Goal: Task Accomplishment & Management: Manage account settings

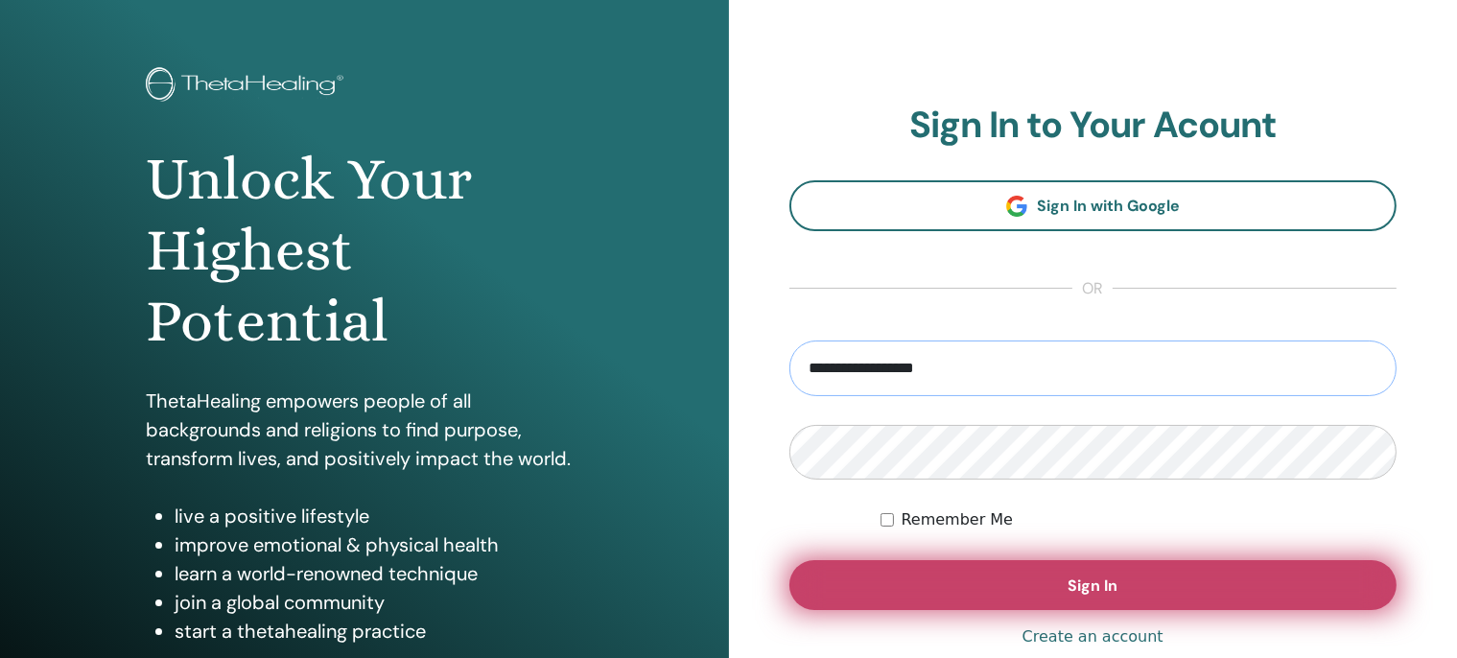
scroll to position [101, 0]
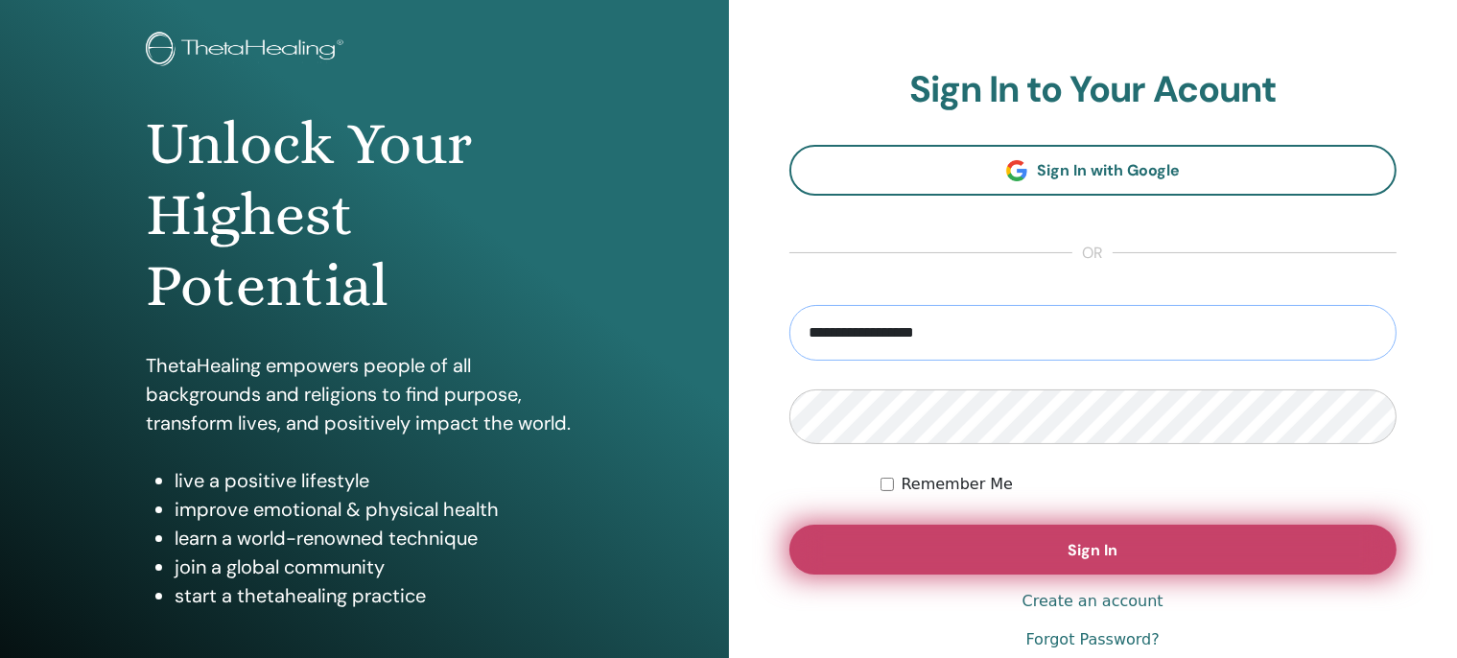
type input "**********"
click at [1038, 542] on button "Sign In" at bounding box center [1093, 550] width 608 height 50
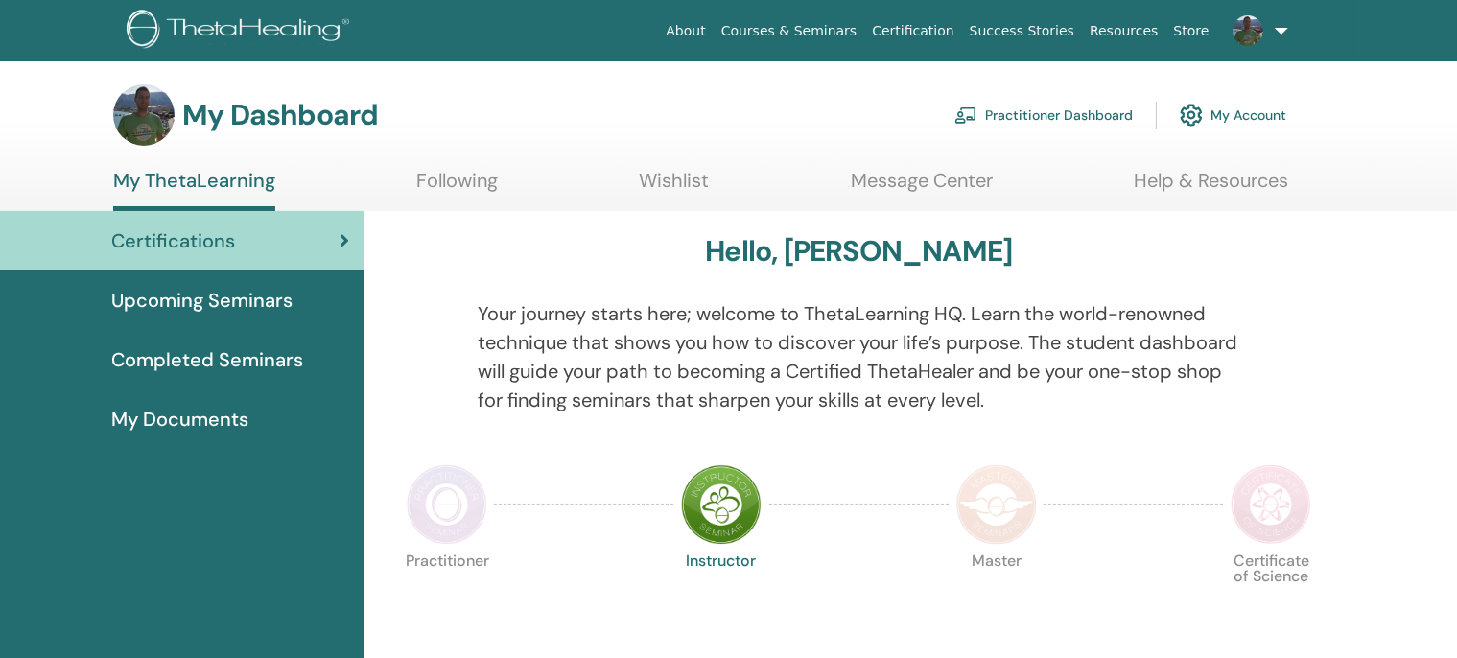
click at [1253, 116] on link "My Account" at bounding box center [1233, 115] width 106 height 42
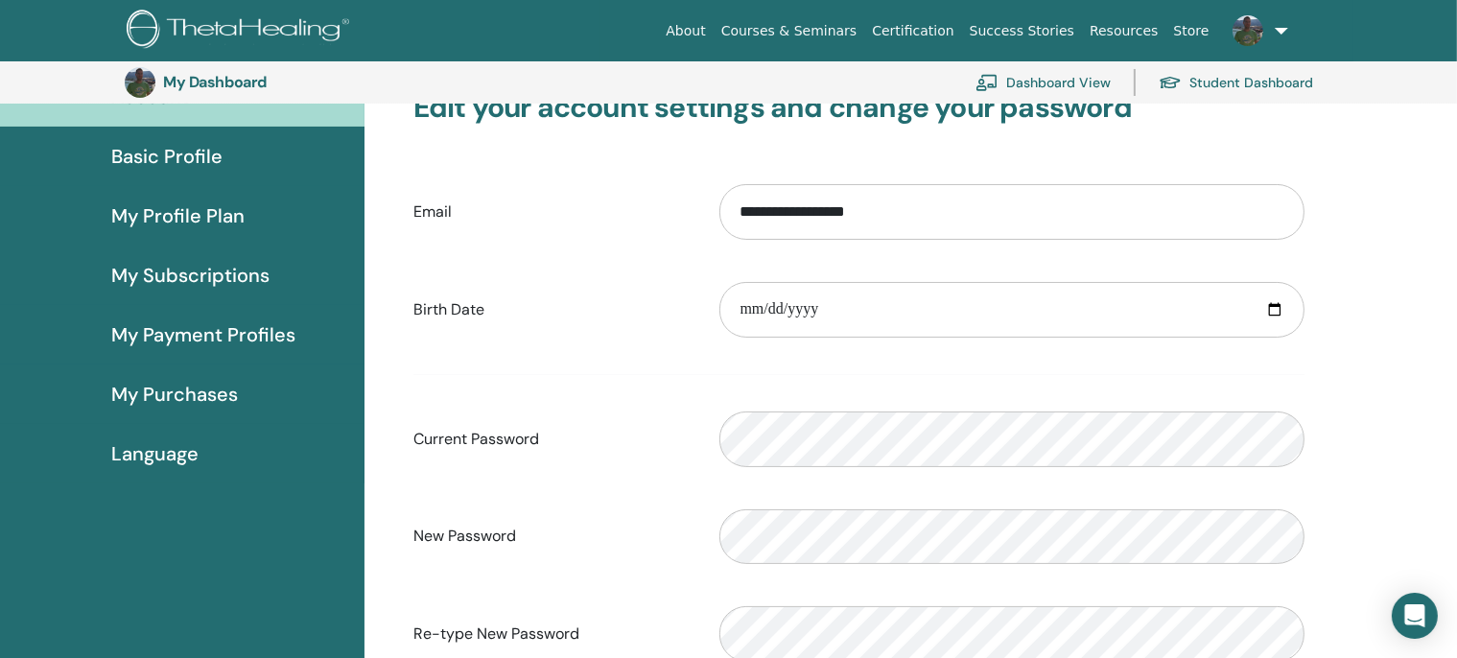
scroll to position [143, 0]
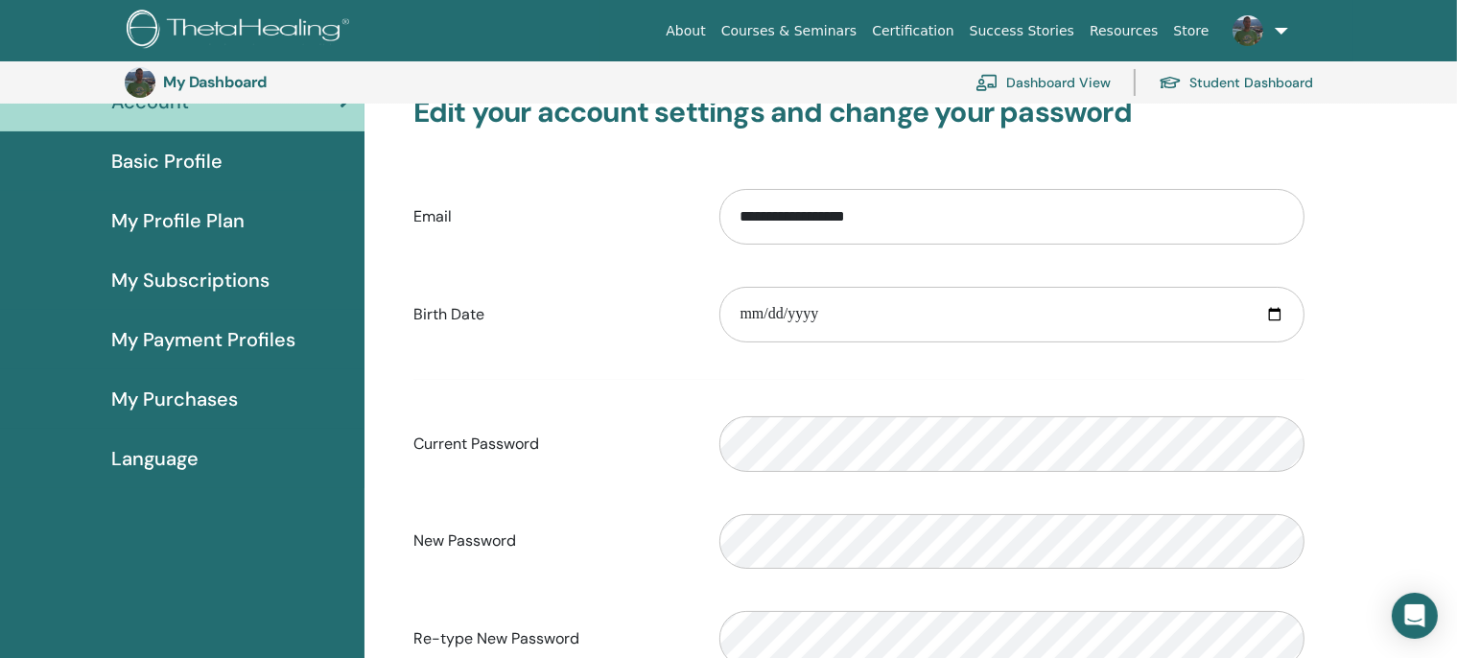
click at [217, 162] on span "Basic Profile" at bounding box center [166, 161] width 111 height 29
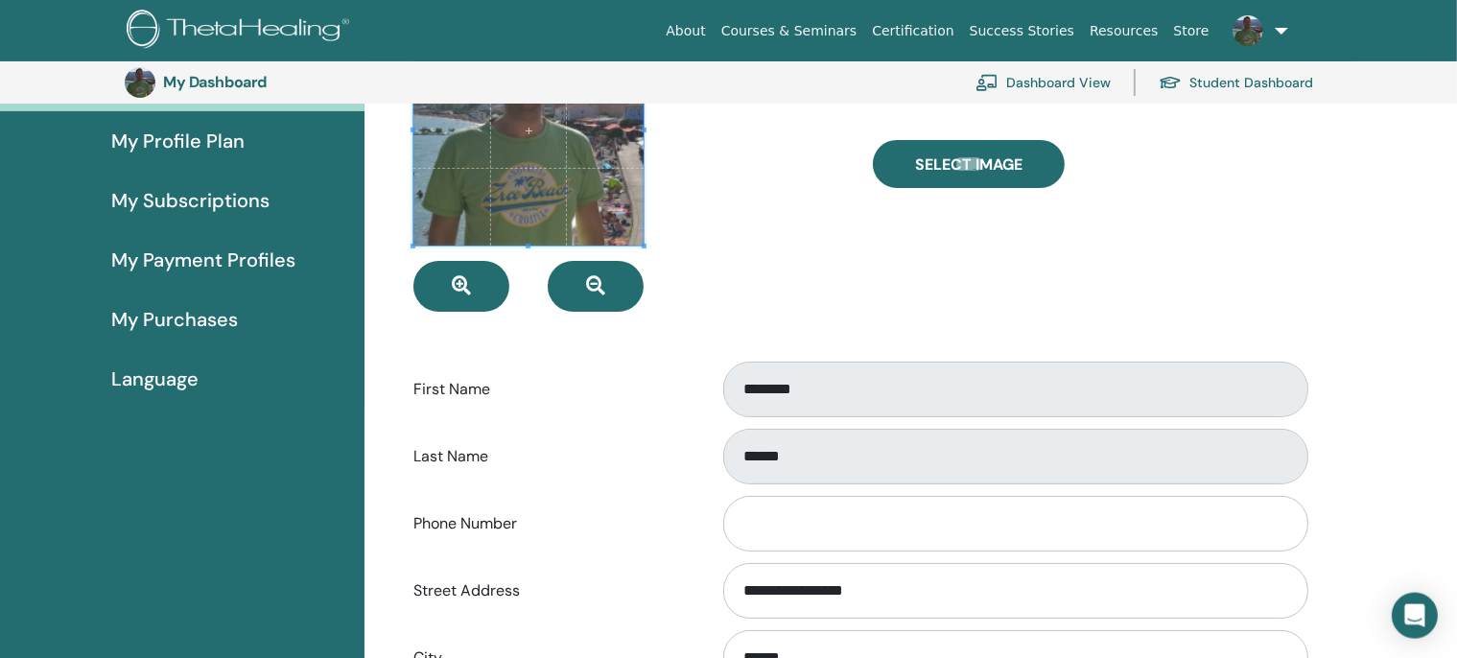
scroll to position [143, 0]
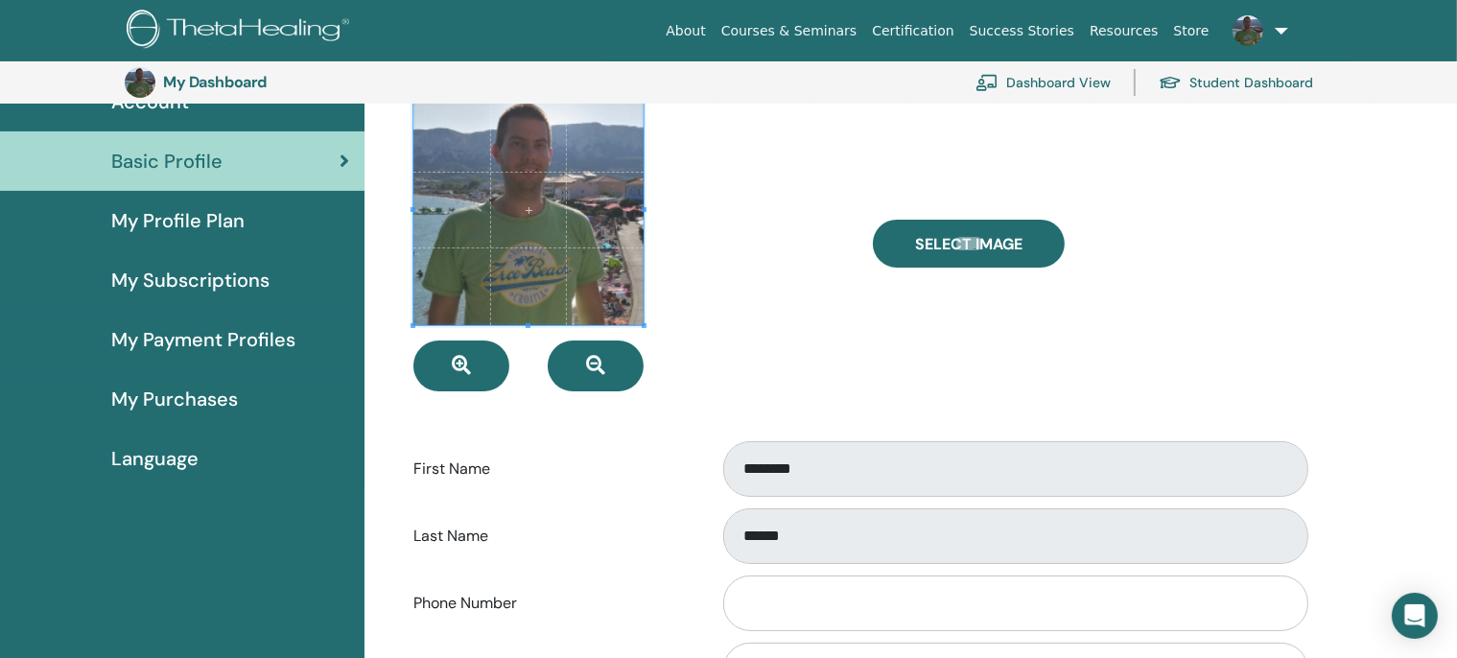
click at [199, 228] on span "My Profile Plan" at bounding box center [177, 220] width 133 height 29
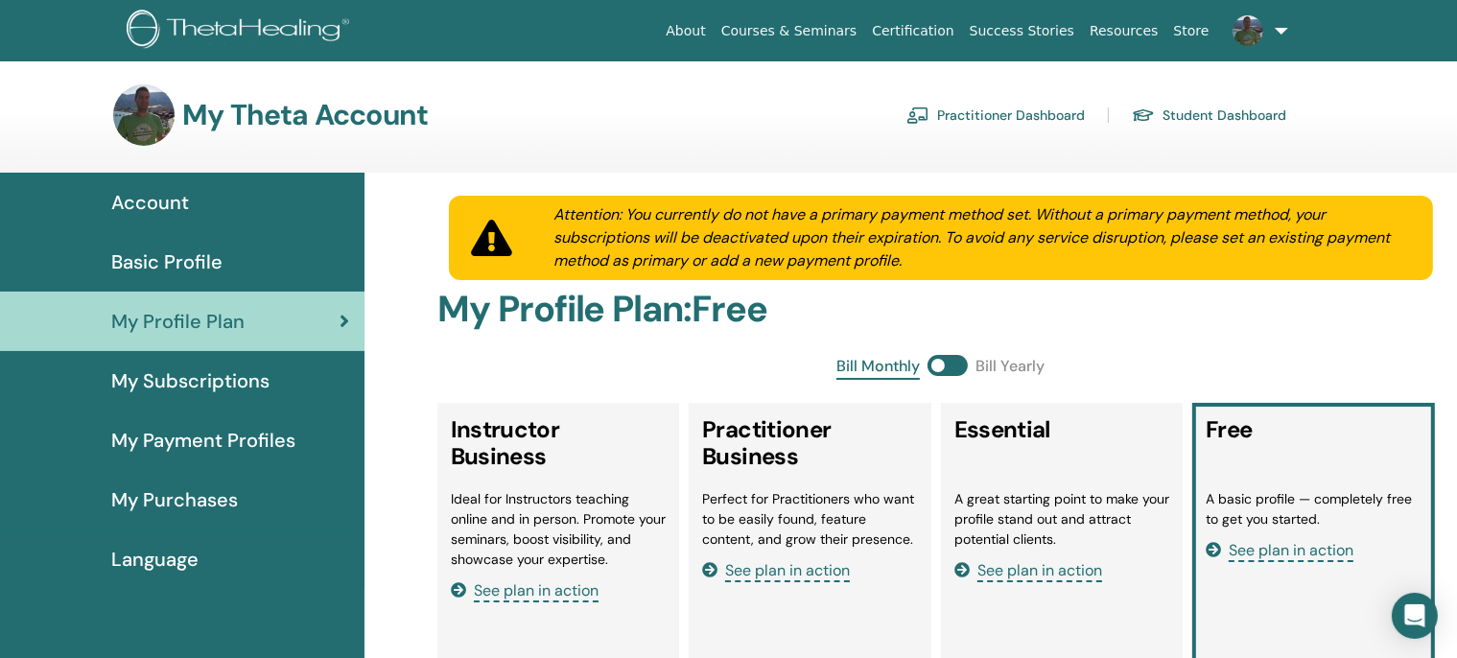
click at [182, 386] on span "My Subscriptions" at bounding box center [190, 380] width 158 height 29
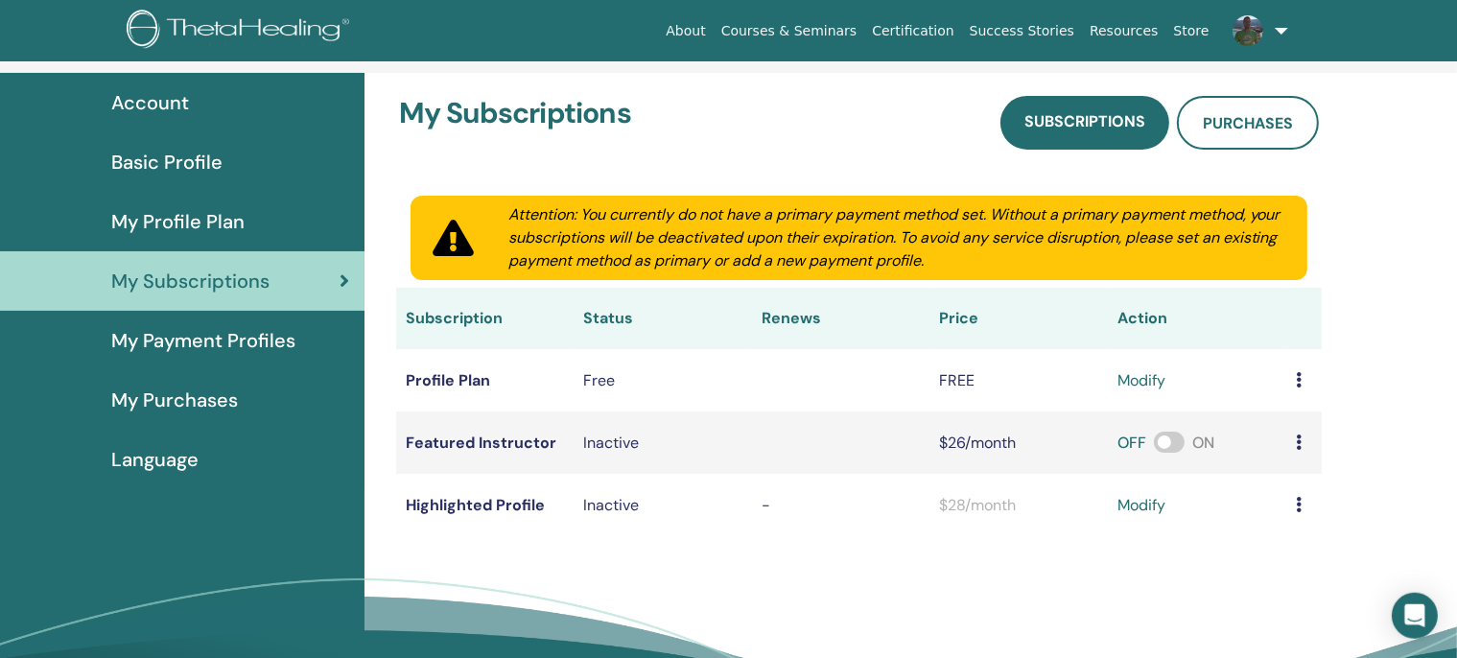
scroll to position [101, 0]
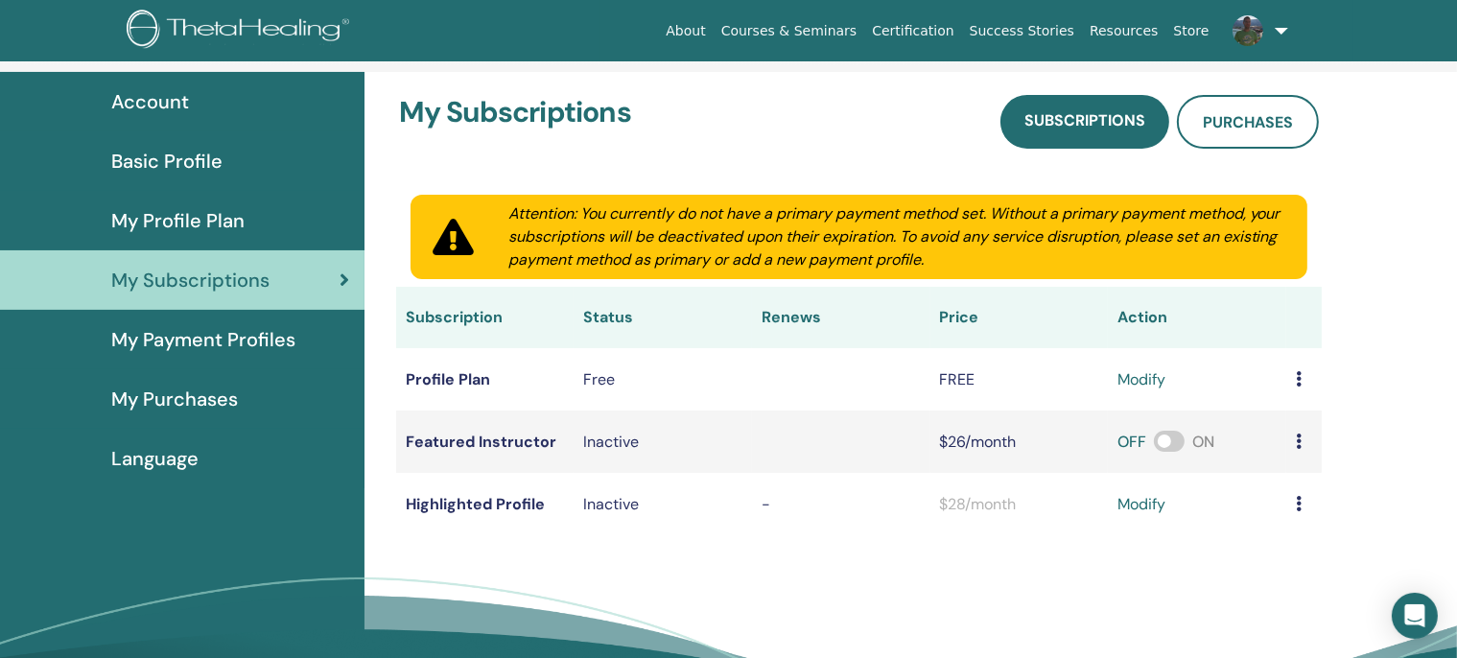
click at [209, 347] on span "My Payment Profiles" at bounding box center [203, 339] width 184 height 29
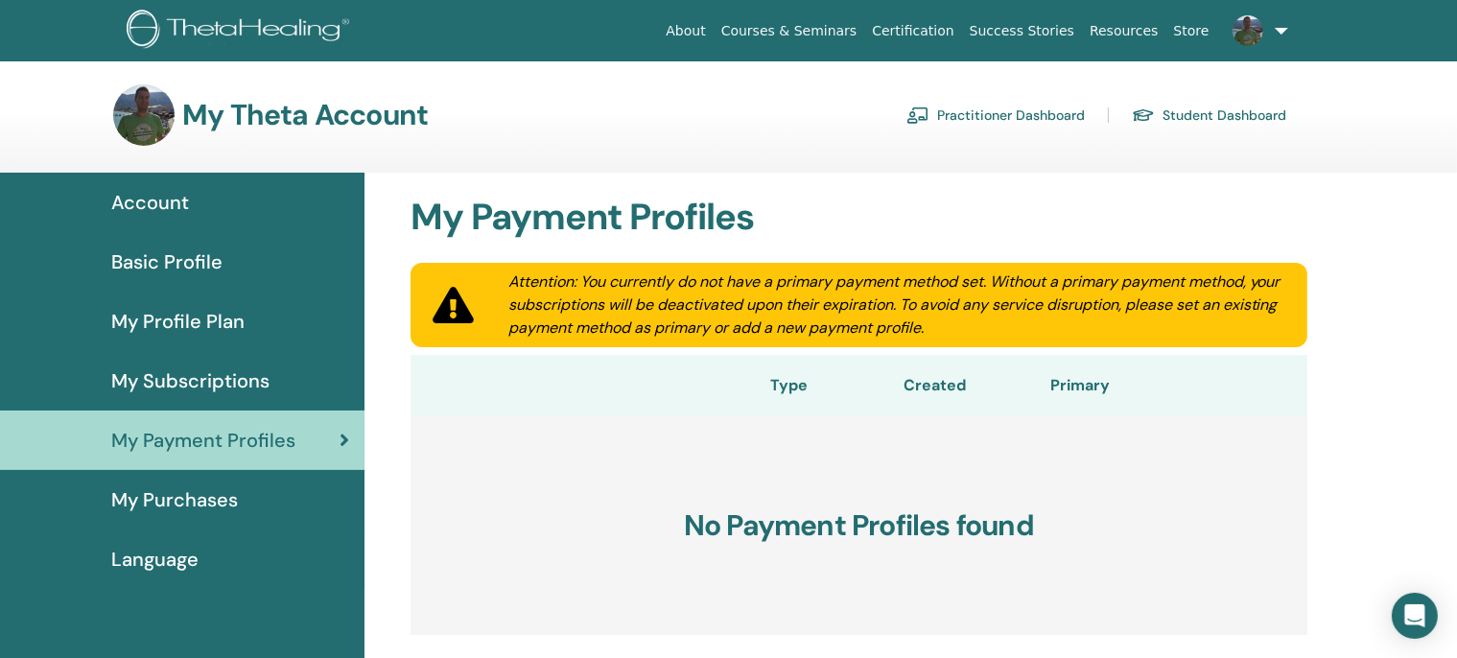
click at [189, 386] on span "My Subscriptions" at bounding box center [190, 380] width 158 height 29
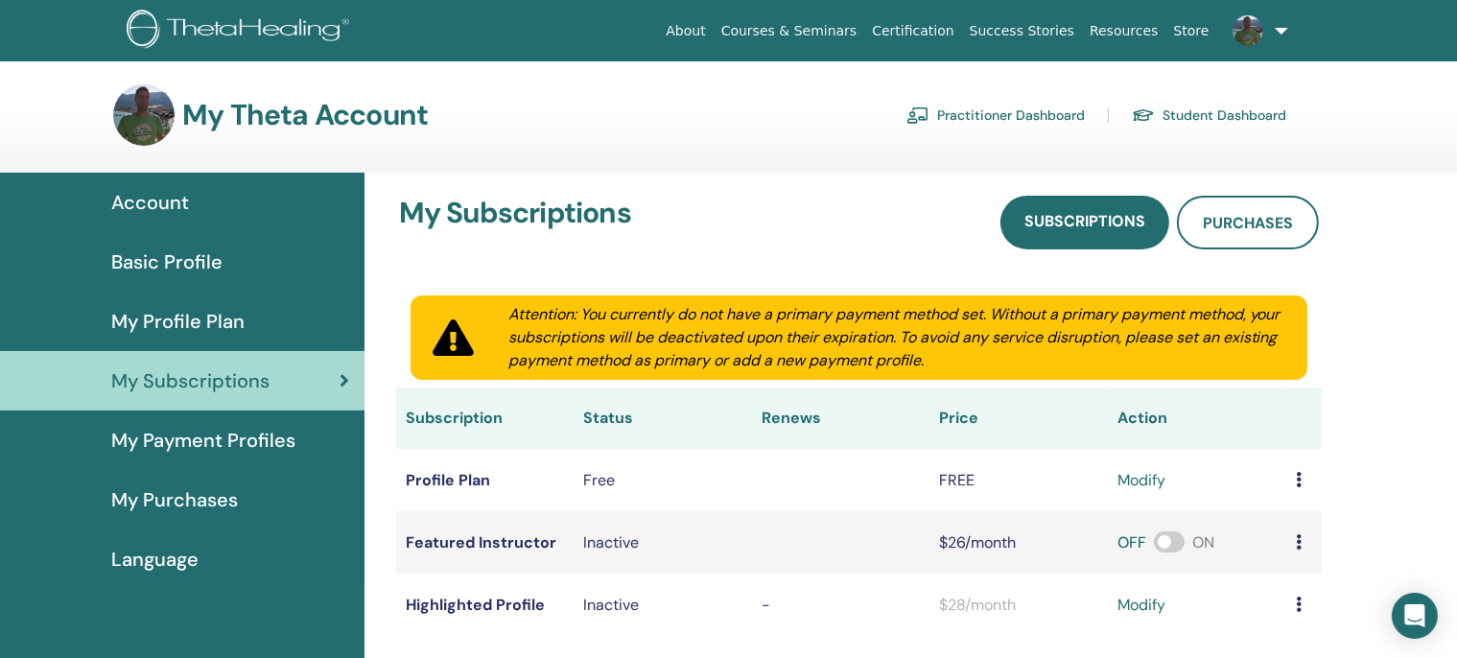
click at [168, 504] on span "My Purchases" at bounding box center [174, 499] width 127 height 29
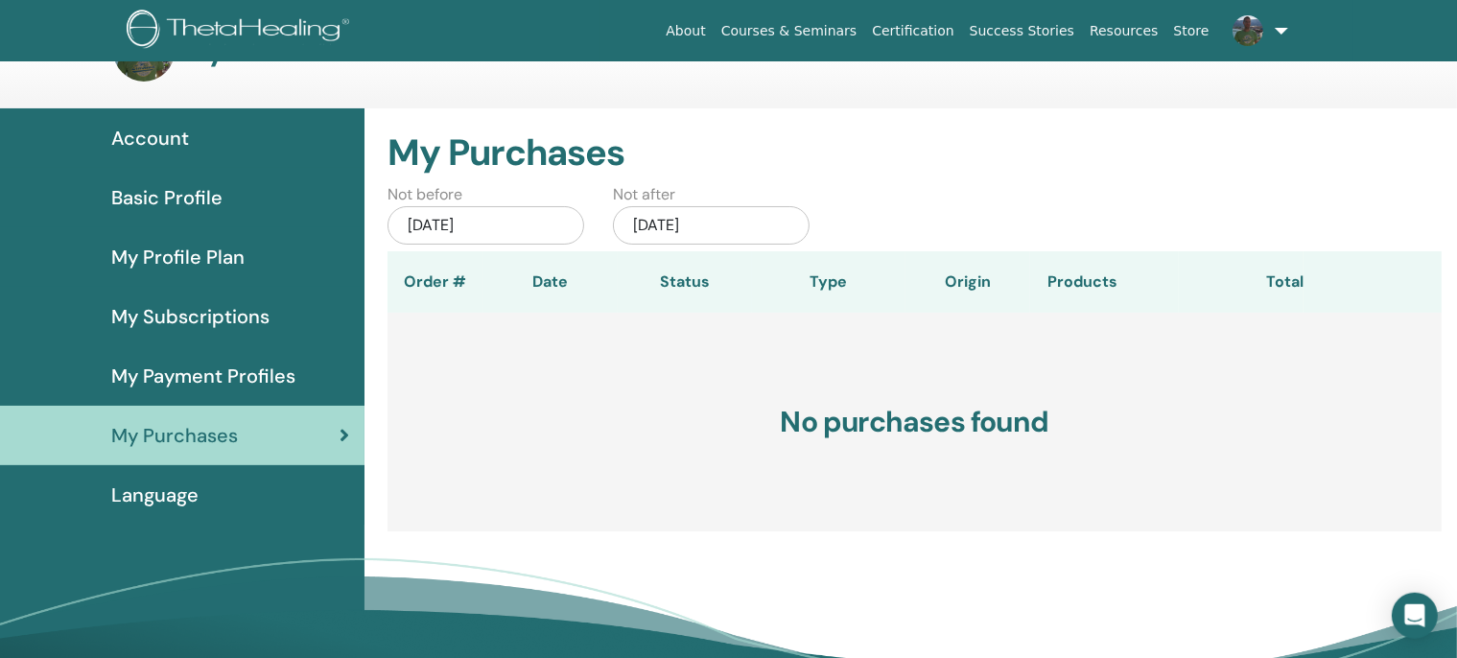
scroll to position [101, 0]
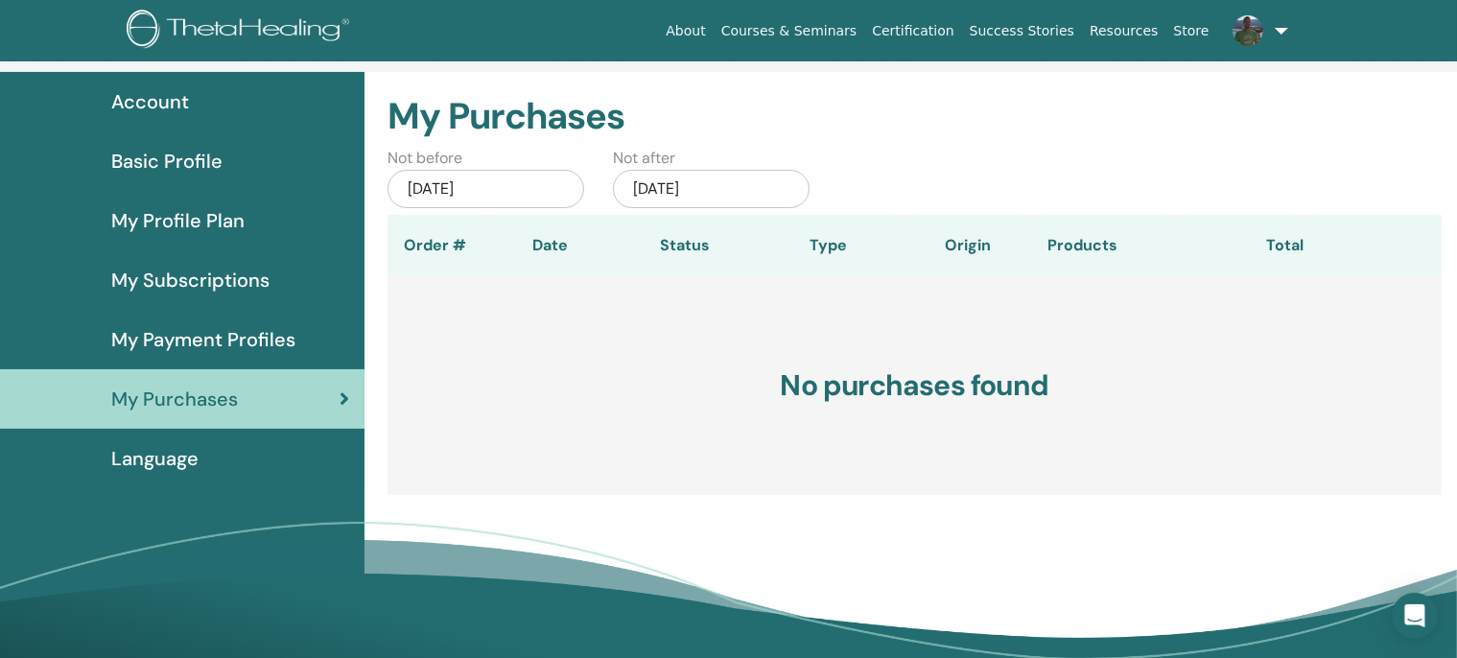
click at [148, 463] on span "Language" at bounding box center [154, 458] width 87 height 29
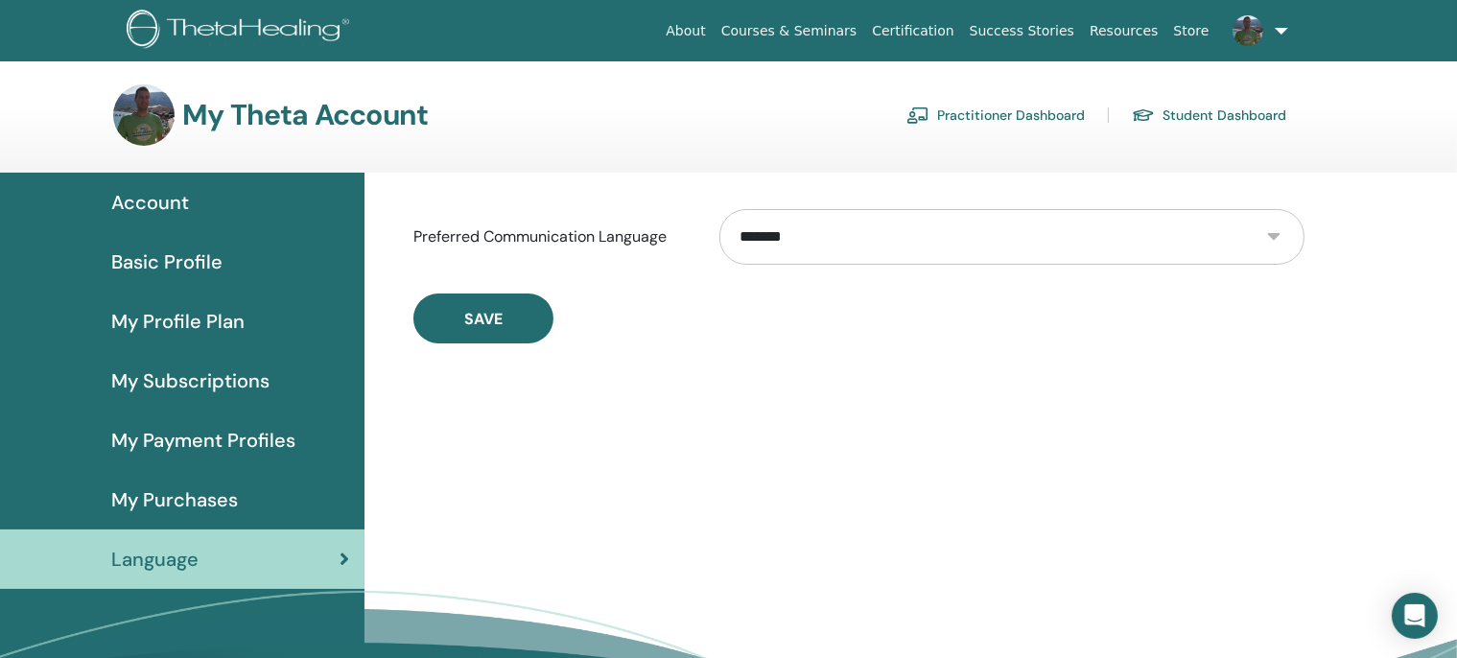
click at [719, 209] on select "**********" at bounding box center [1011, 237] width 585 height 56
click at [915, 237] on select "**********" at bounding box center [1011, 237] width 585 height 56
click at [719, 209] on select "**********" at bounding box center [1011, 237] width 585 height 56
drag, startPoint x: 909, startPoint y: 255, endPoint x: 634, endPoint y: 239, distance: 275.7
click at [634, 239] on label "Preferred Communication Language" at bounding box center [552, 237] width 307 height 36
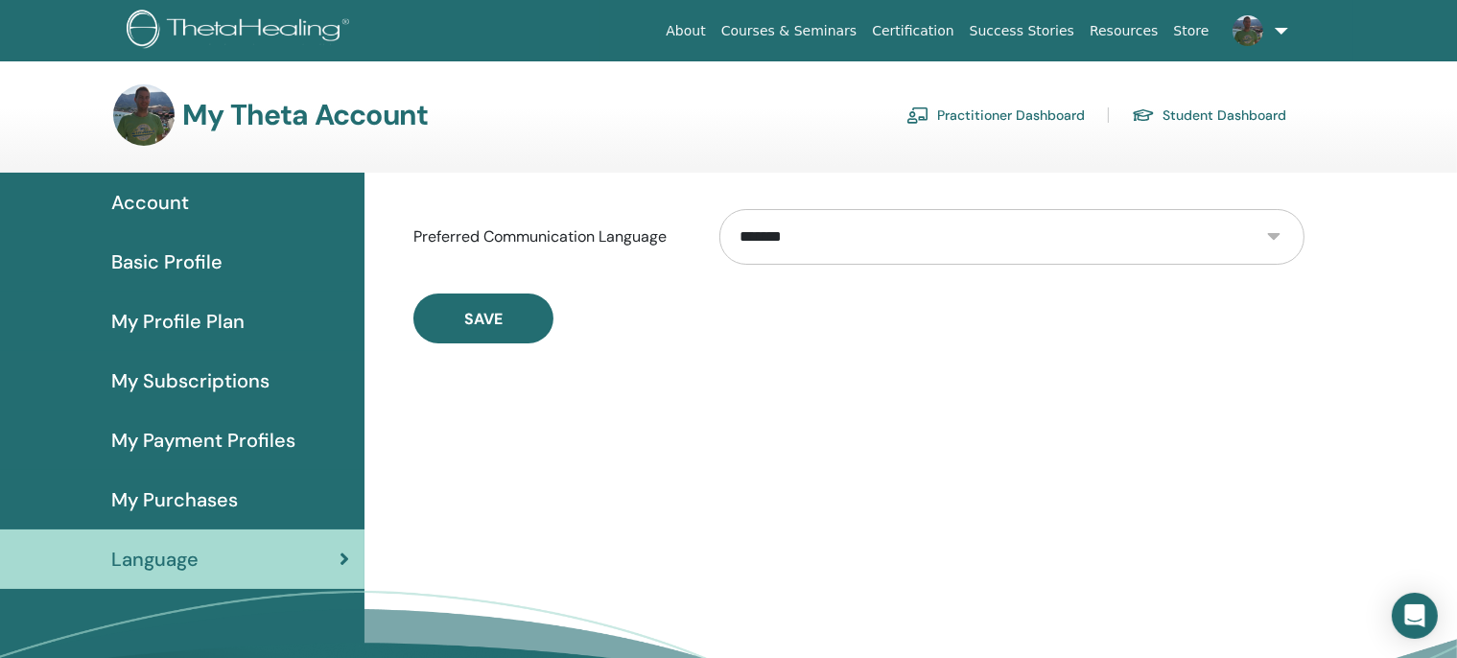
click at [169, 211] on span "Account" at bounding box center [150, 202] width 78 height 29
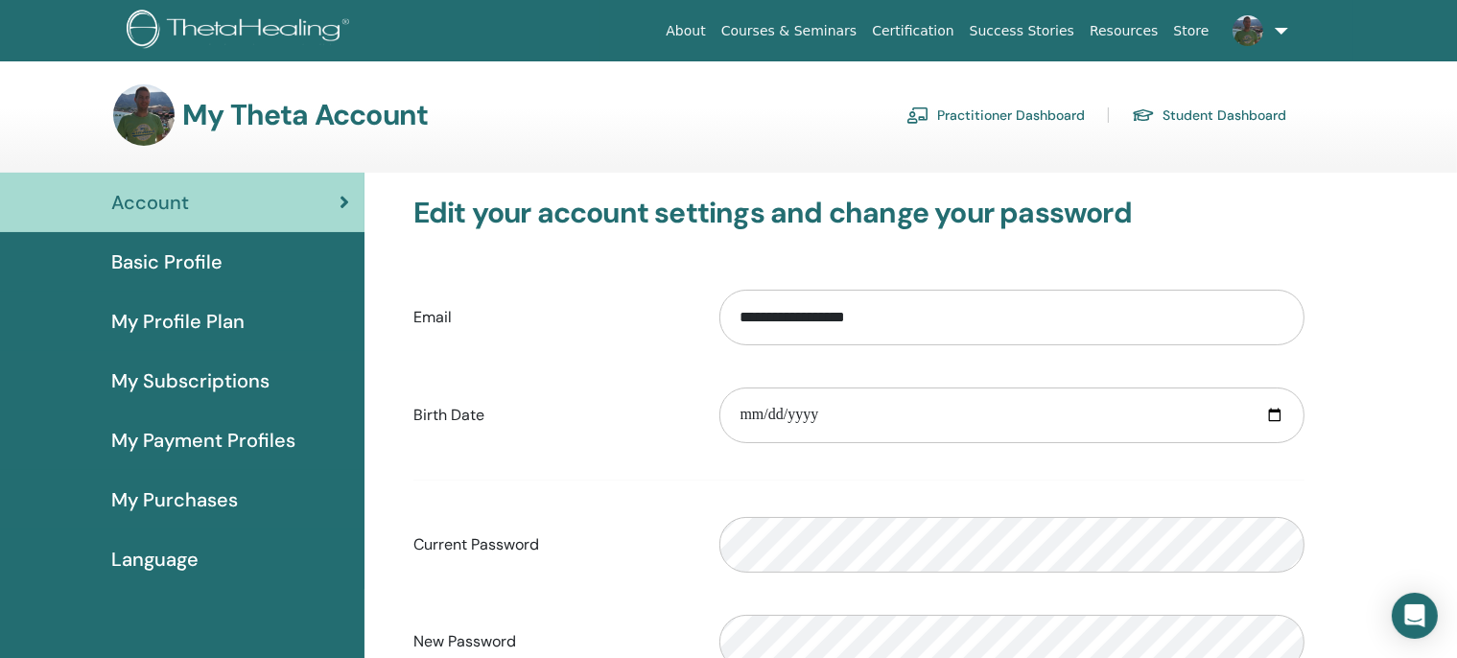
click at [1061, 125] on link "Practitioner Dashboard" at bounding box center [995, 115] width 178 height 31
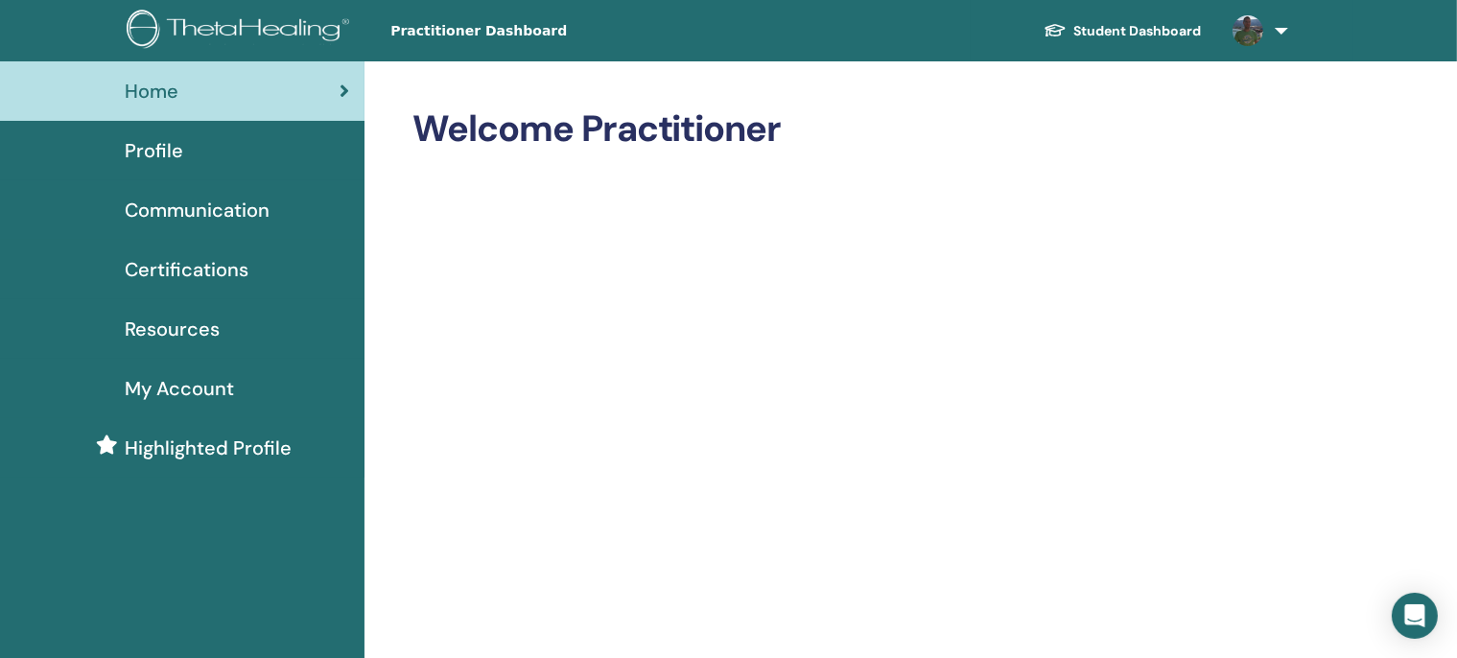
click at [1282, 35] on link at bounding box center [1256, 30] width 79 height 61
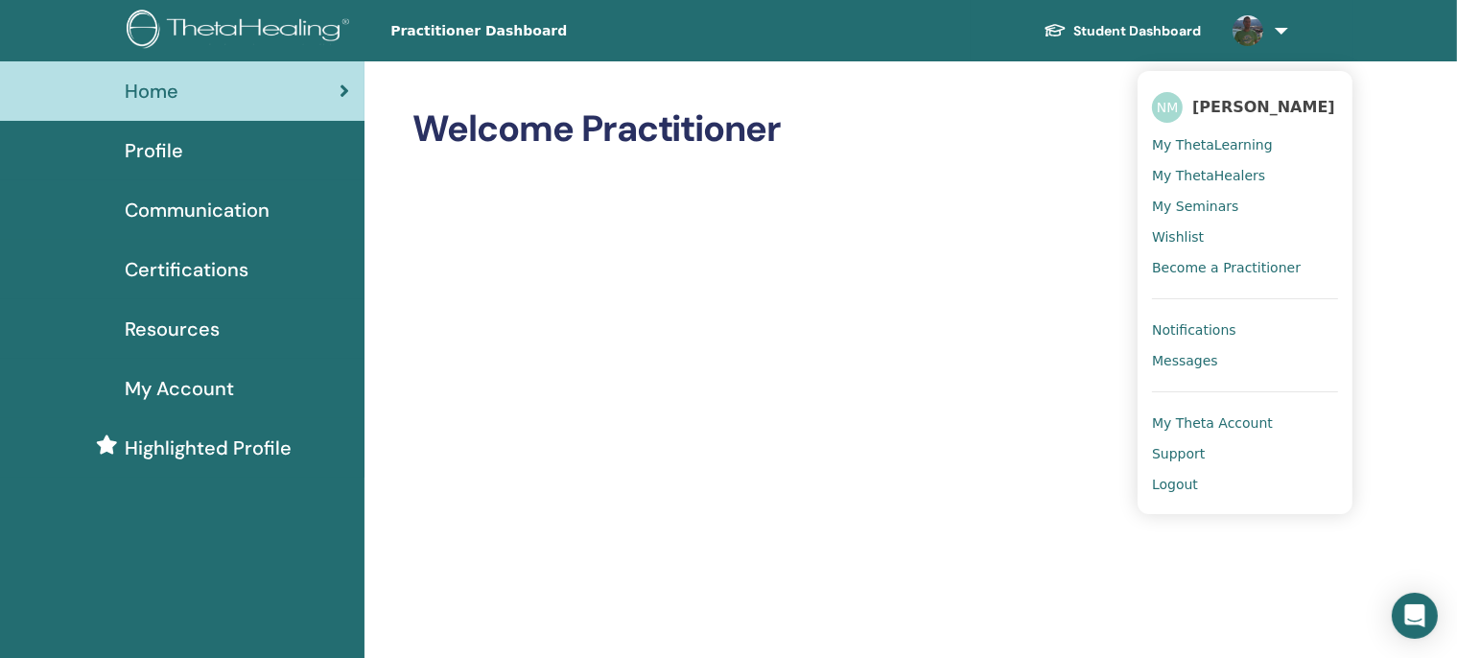
click at [1203, 175] on span "My ThetaHealers" at bounding box center [1208, 175] width 113 height 17
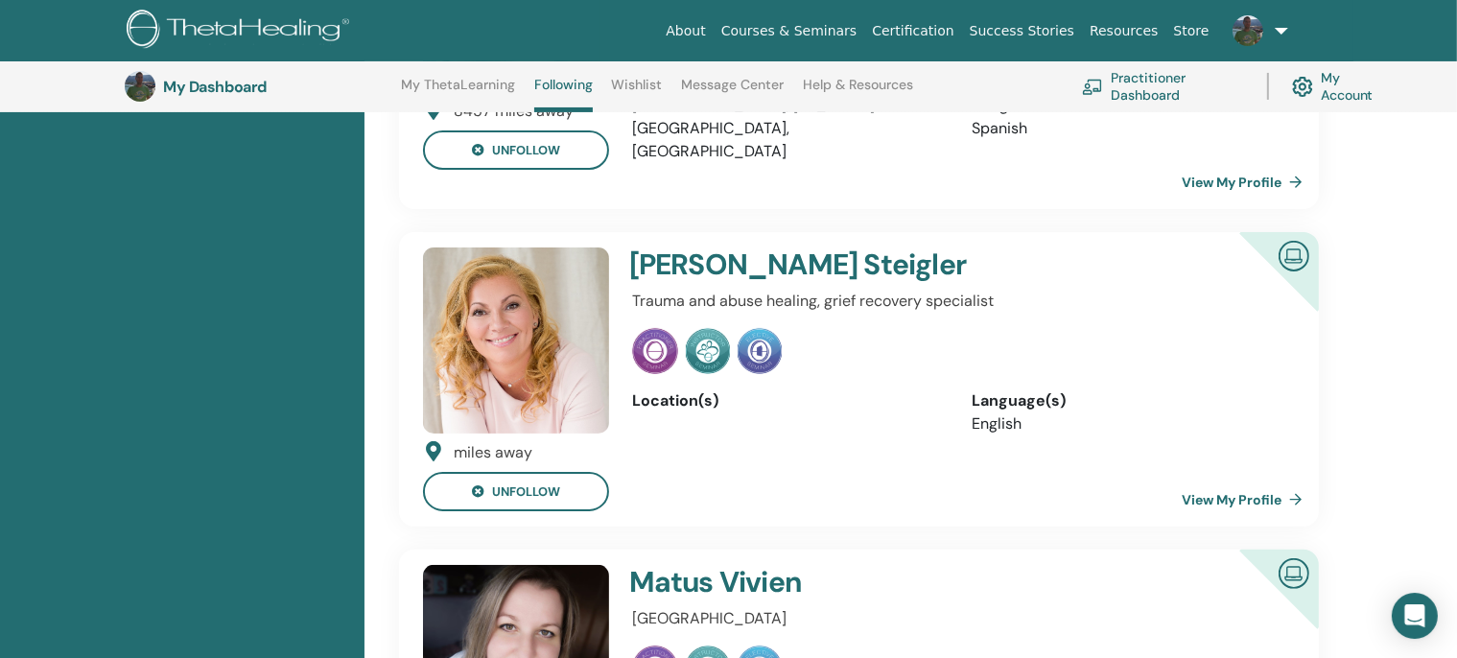
scroll to position [354, 0]
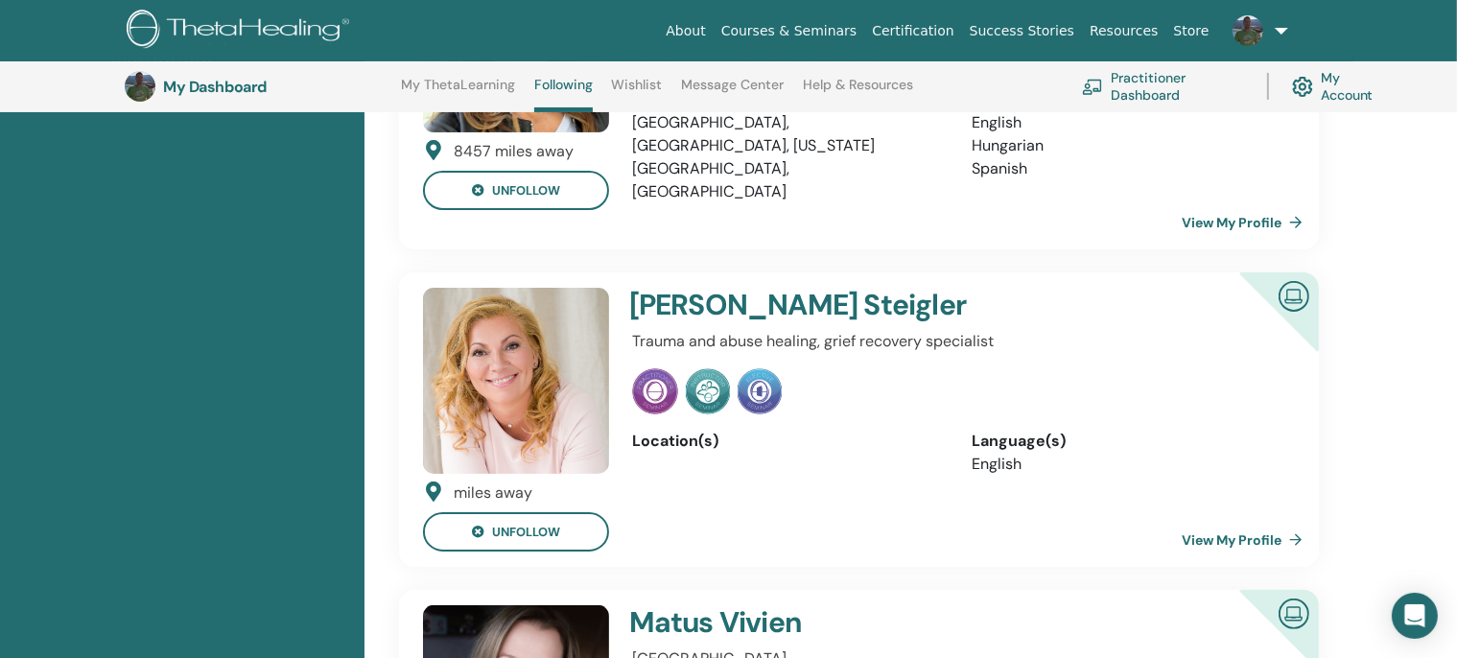
drag, startPoint x: 681, startPoint y: 278, endPoint x: 638, endPoint y: 313, distance: 55.3
click at [681, 288] on h4 "Andrea Steigler" at bounding box center [901, 305] width 544 height 35
click at [550, 351] on img at bounding box center [516, 381] width 186 height 186
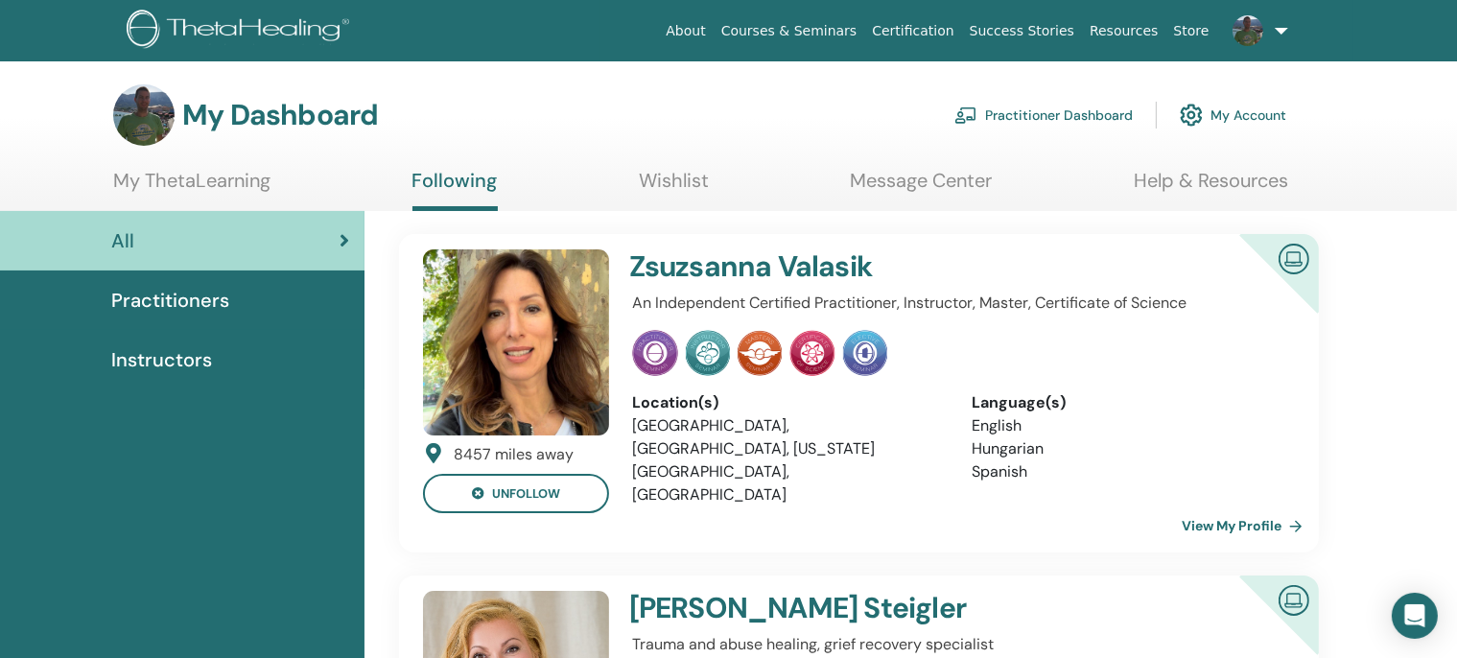
click at [535, 382] on img at bounding box center [516, 342] width 186 height 186
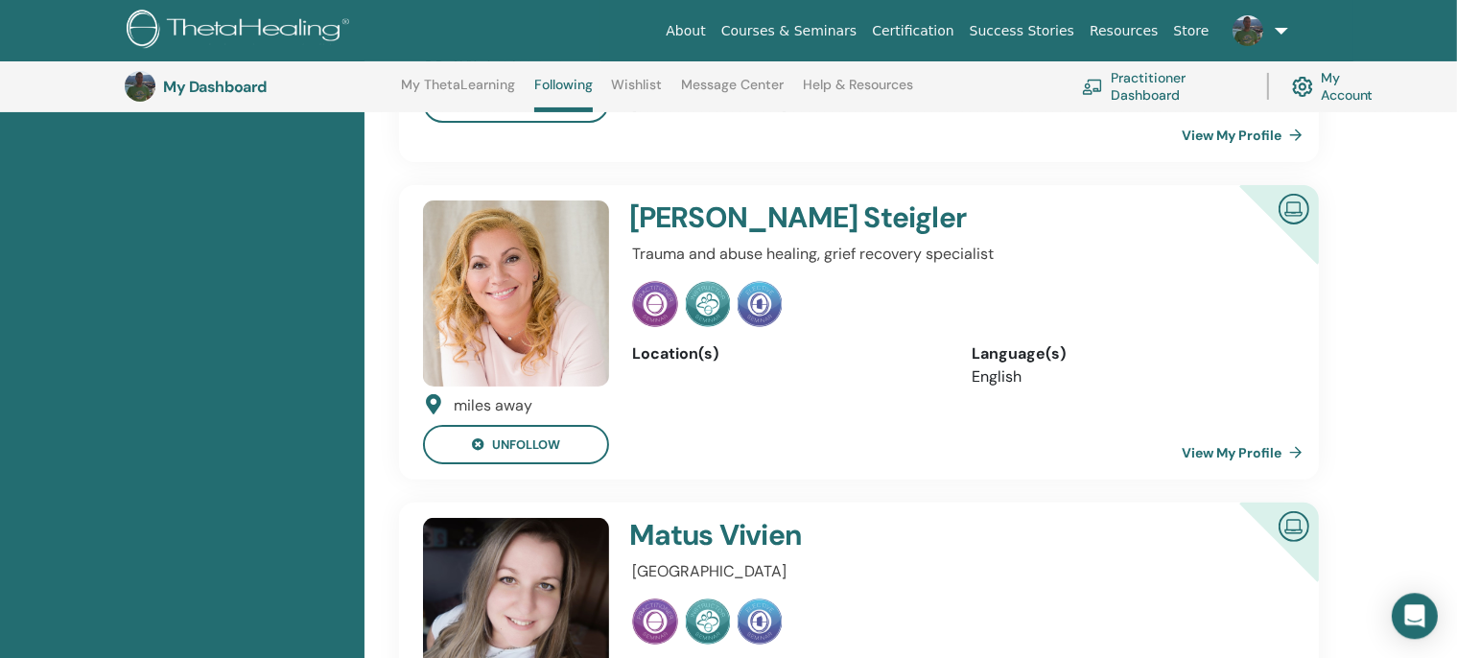
scroll to position [456, 0]
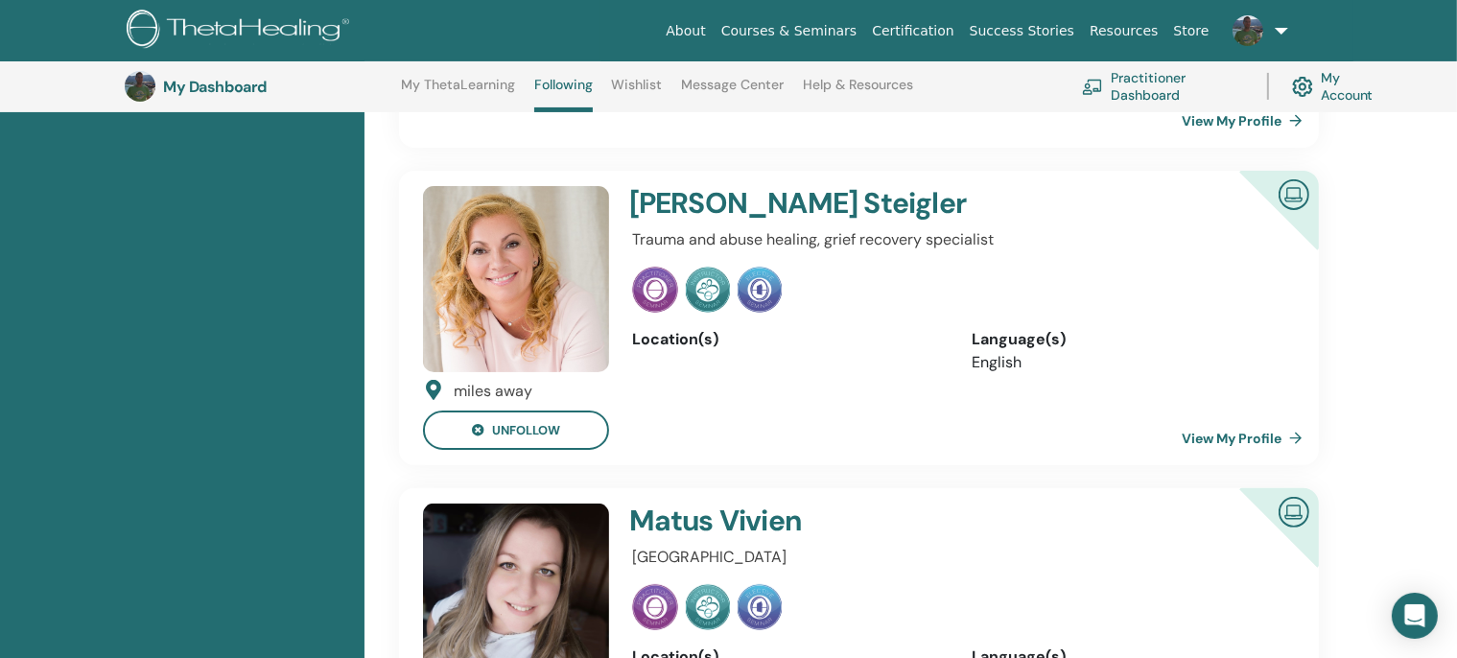
click at [1264, 419] on link "View My Profile" at bounding box center [1246, 438] width 129 height 38
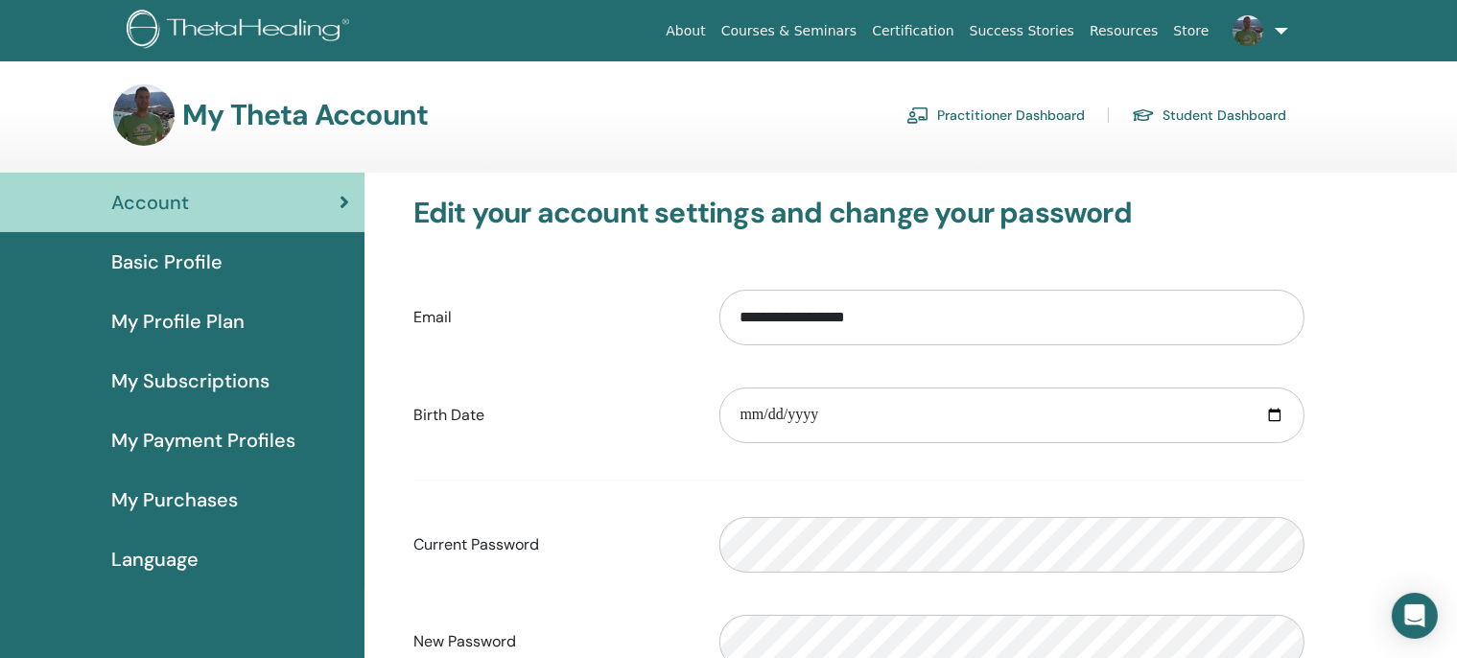
click at [1260, 36] on img at bounding box center [1247, 30] width 31 height 31
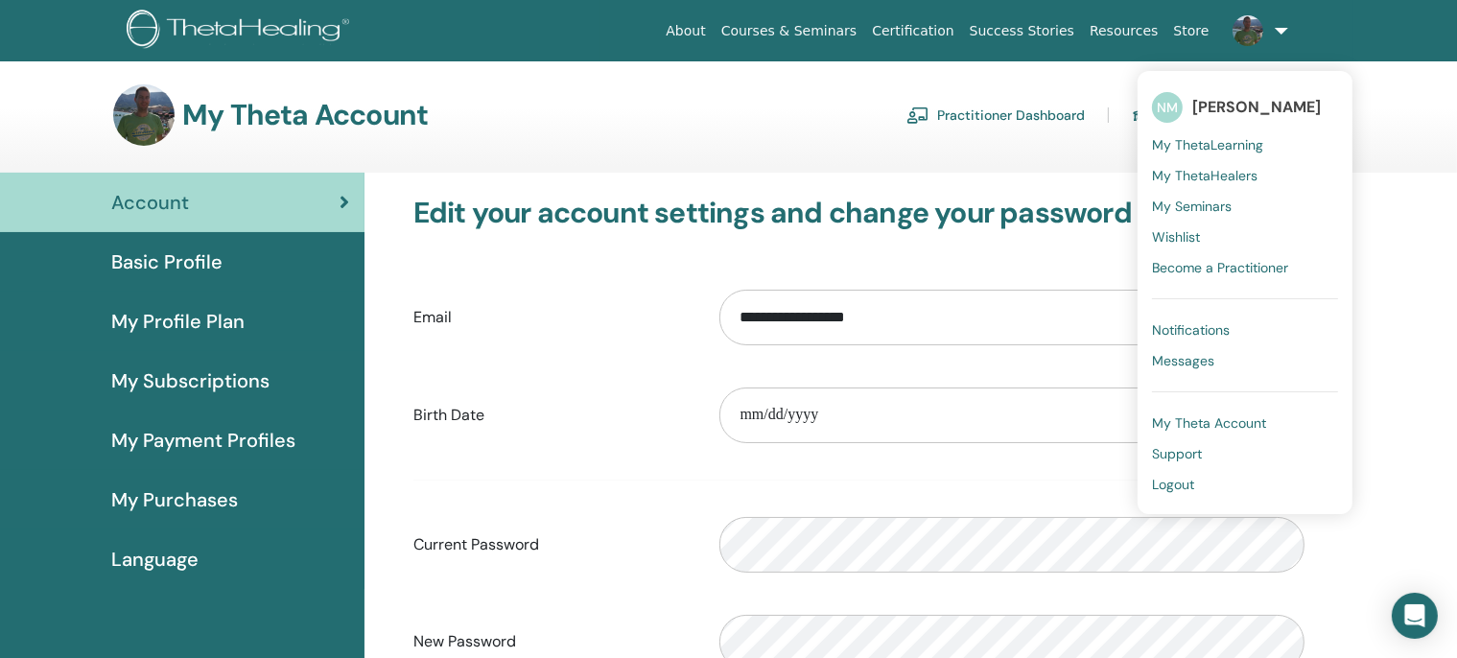
click at [1196, 178] on span "My ThetaHealers" at bounding box center [1204, 175] width 105 height 17
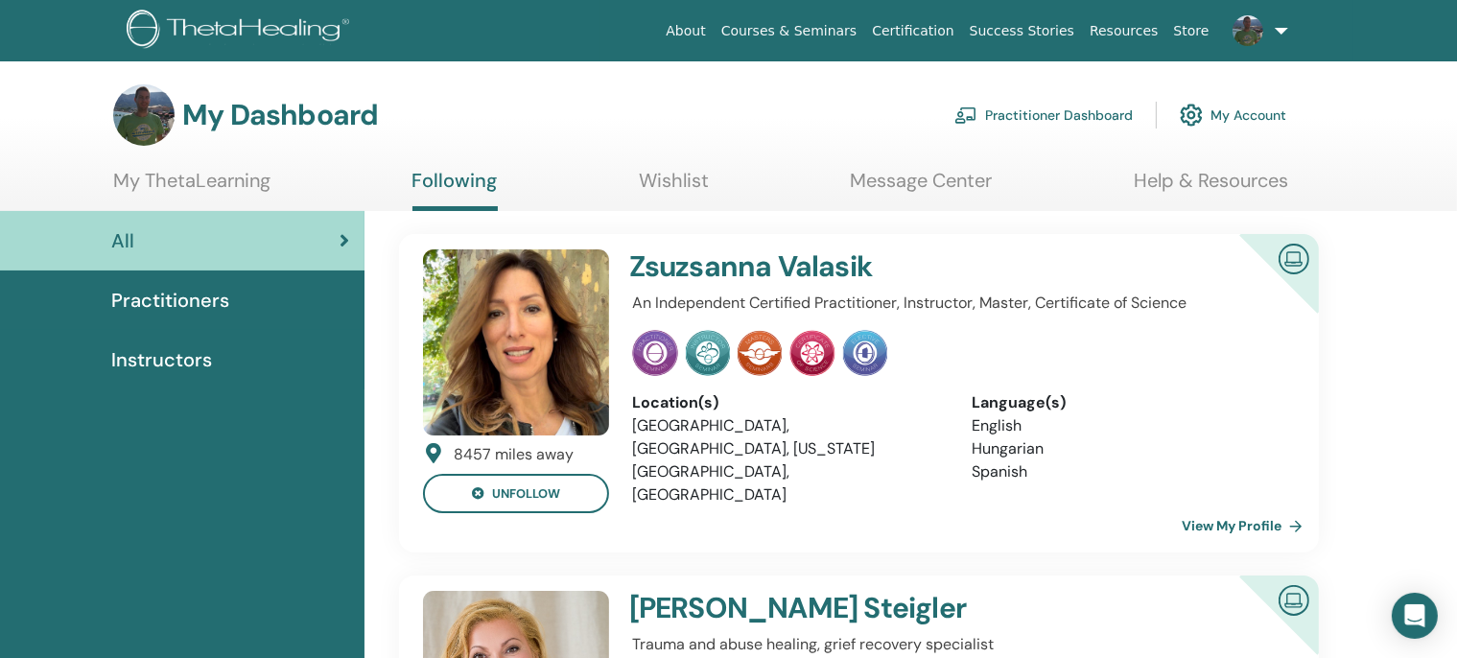
click at [1270, 44] on link at bounding box center [1256, 30] width 79 height 61
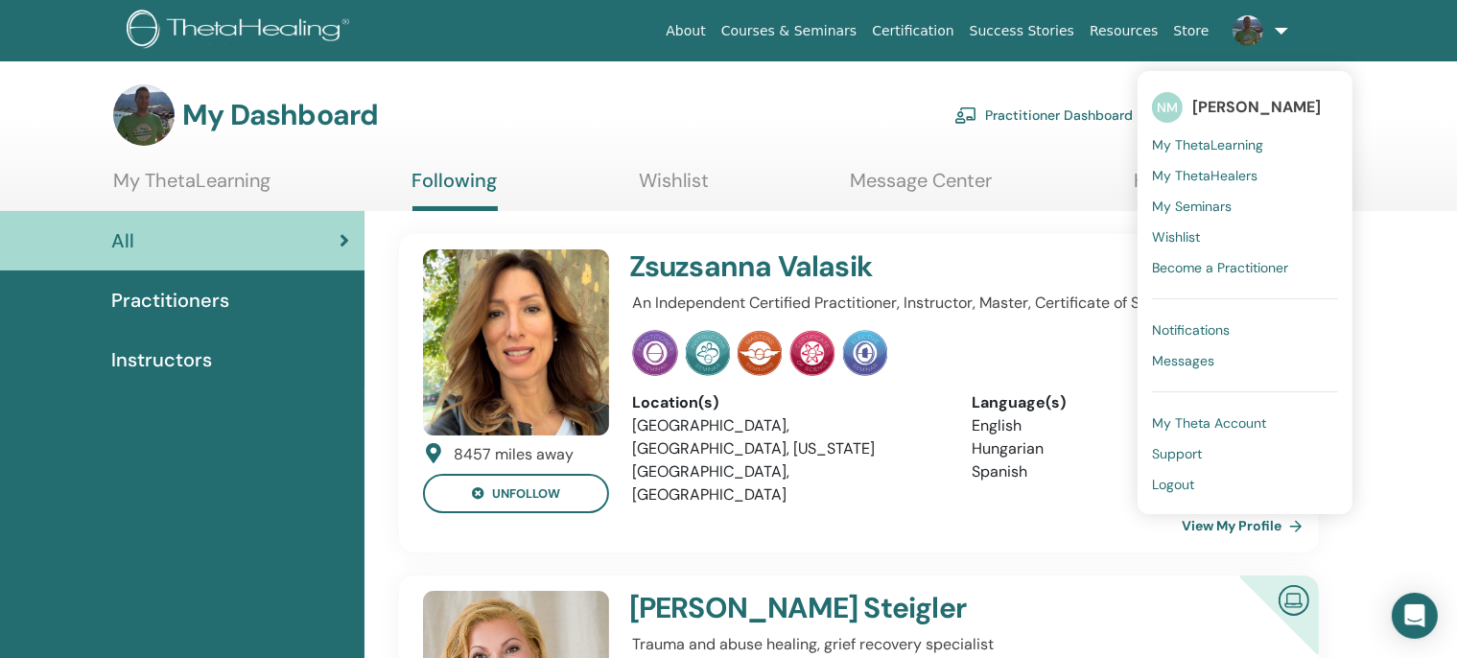
click at [1235, 143] on span "My ThetaLearning" at bounding box center [1207, 144] width 111 height 17
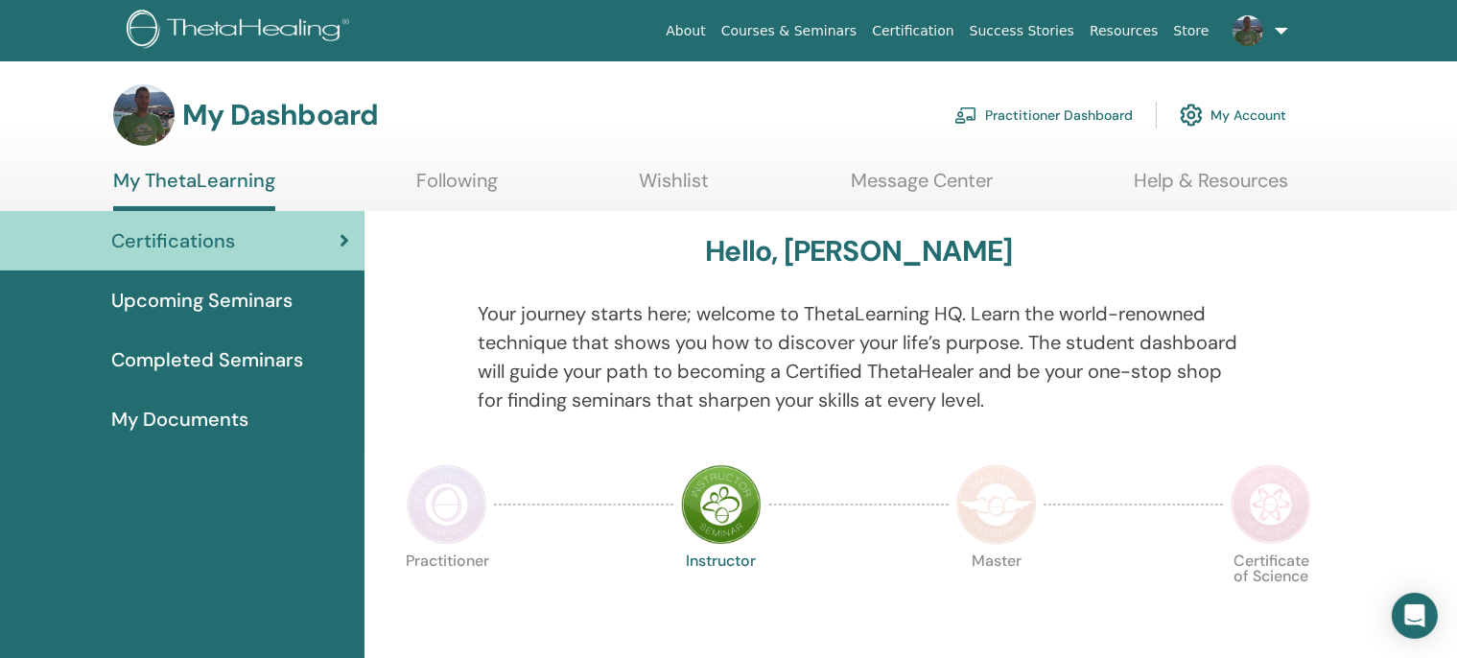
click at [1294, 29] on link at bounding box center [1256, 30] width 79 height 61
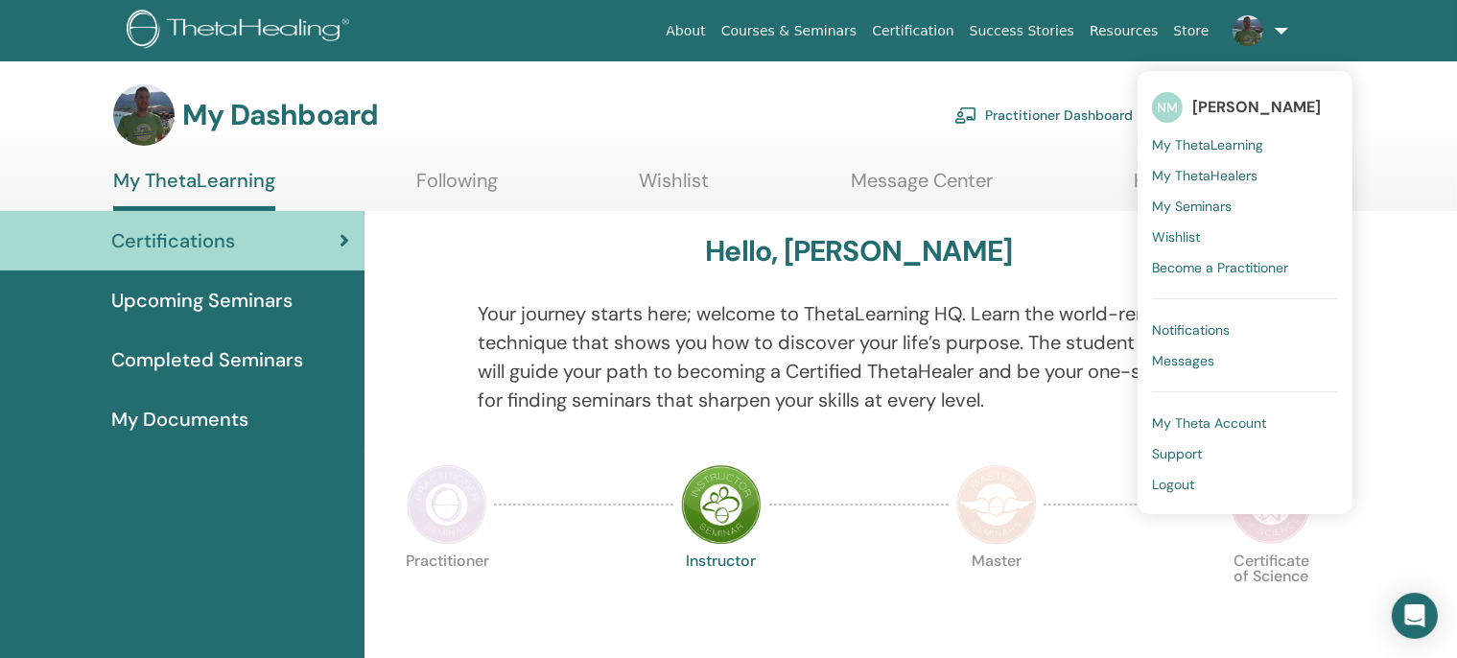
click at [1203, 428] on span "My Theta Account" at bounding box center [1209, 422] width 114 height 17
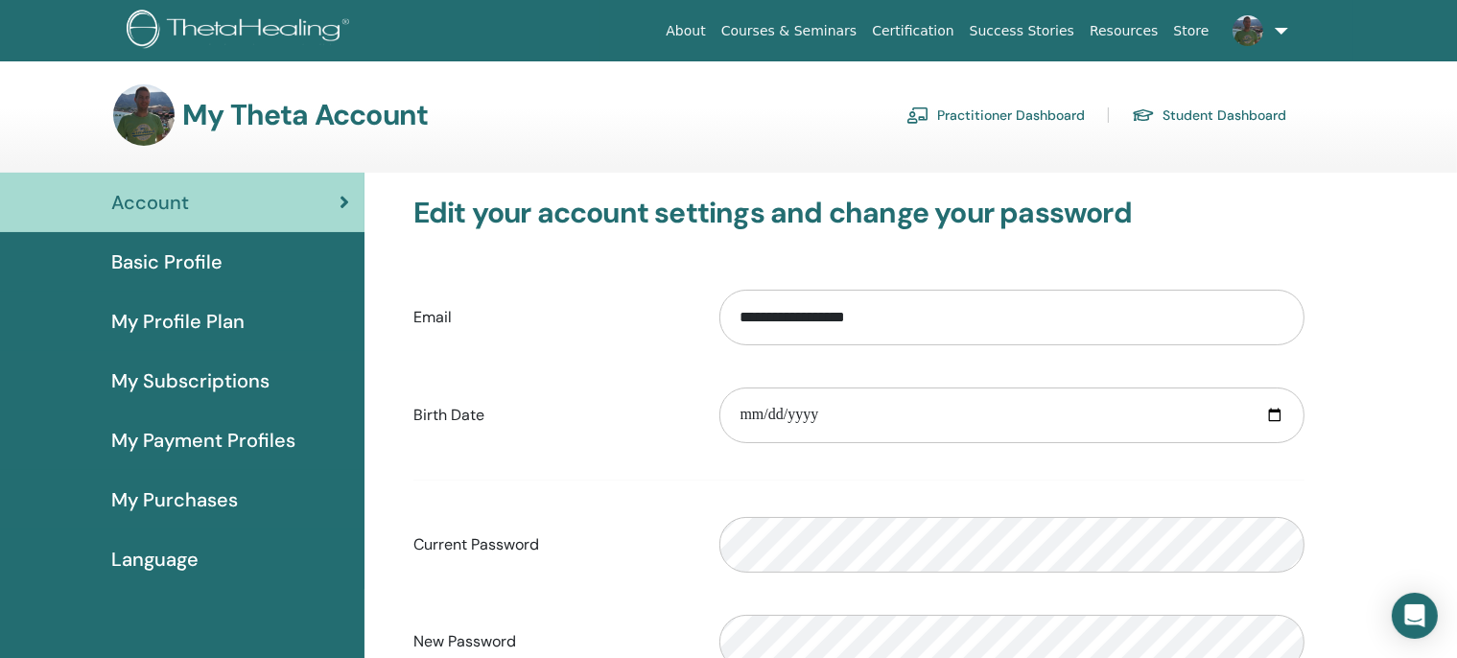
click at [202, 263] on span "Basic Profile" at bounding box center [166, 261] width 111 height 29
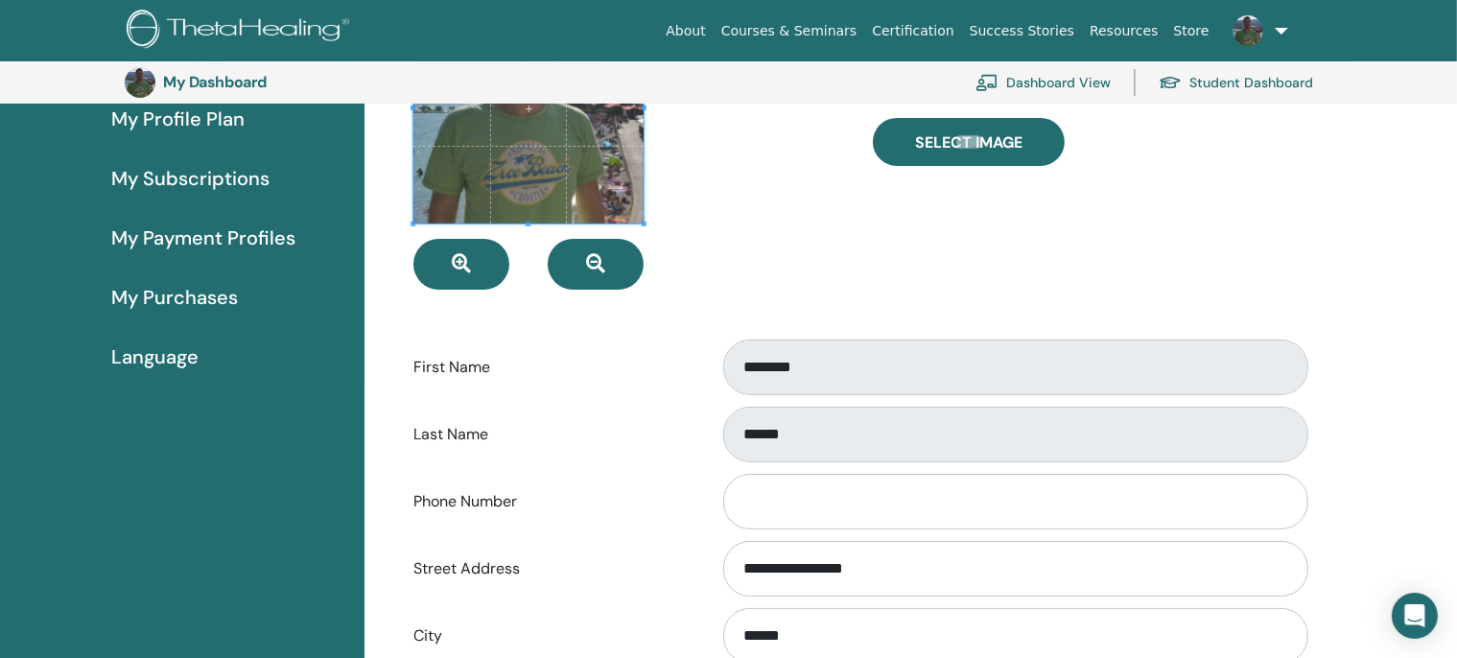
scroll to position [143, 0]
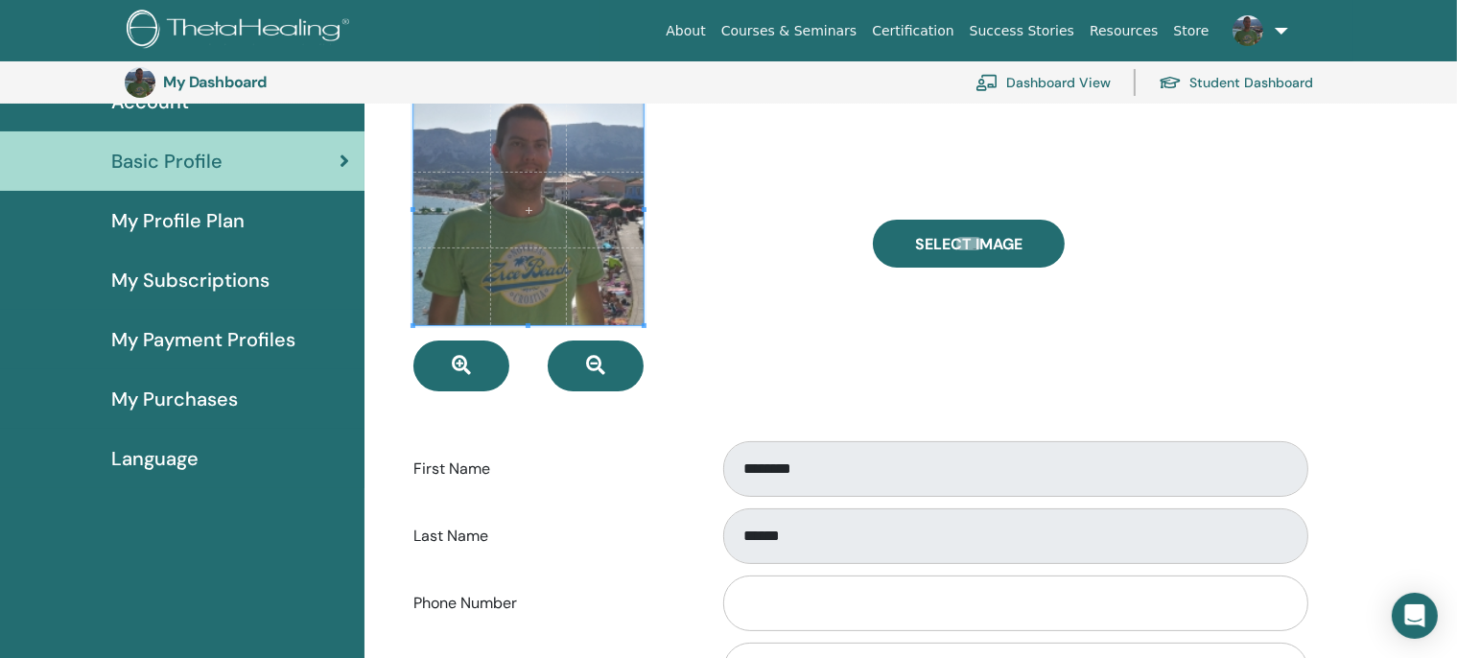
click at [188, 231] on span "My Profile Plan" at bounding box center [177, 220] width 133 height 29
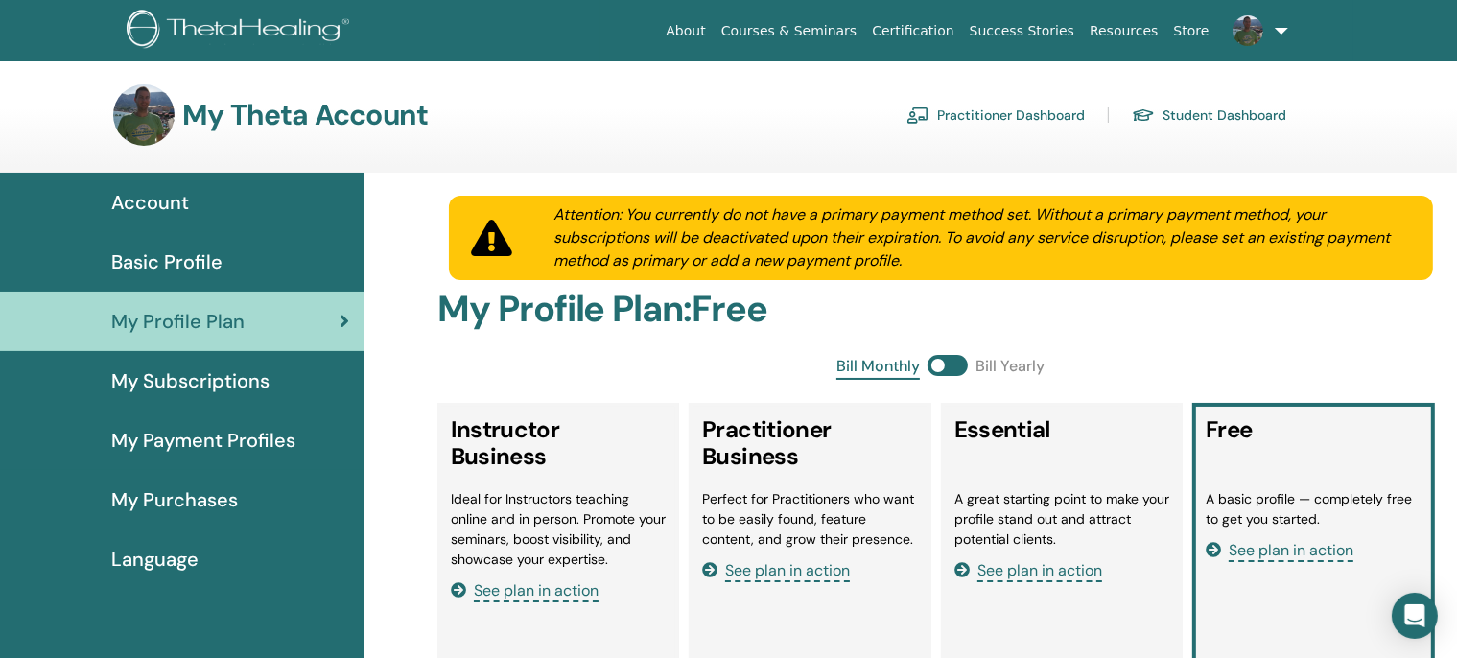
click at [191, 210] on div "Account" at bounding box center [182, 202] width 334 height 29
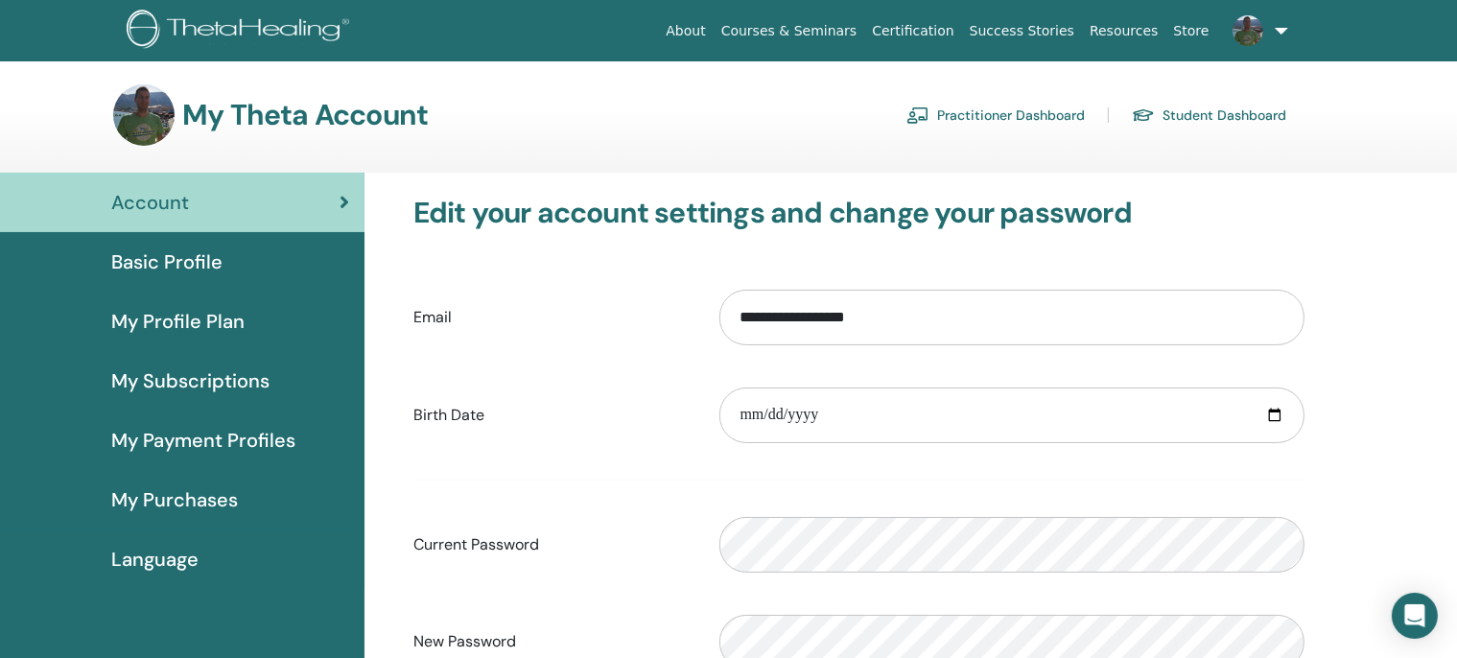
click at [189, 323] on span "My Profile Plan" at bounding box center [177, 321] width 133 height 29
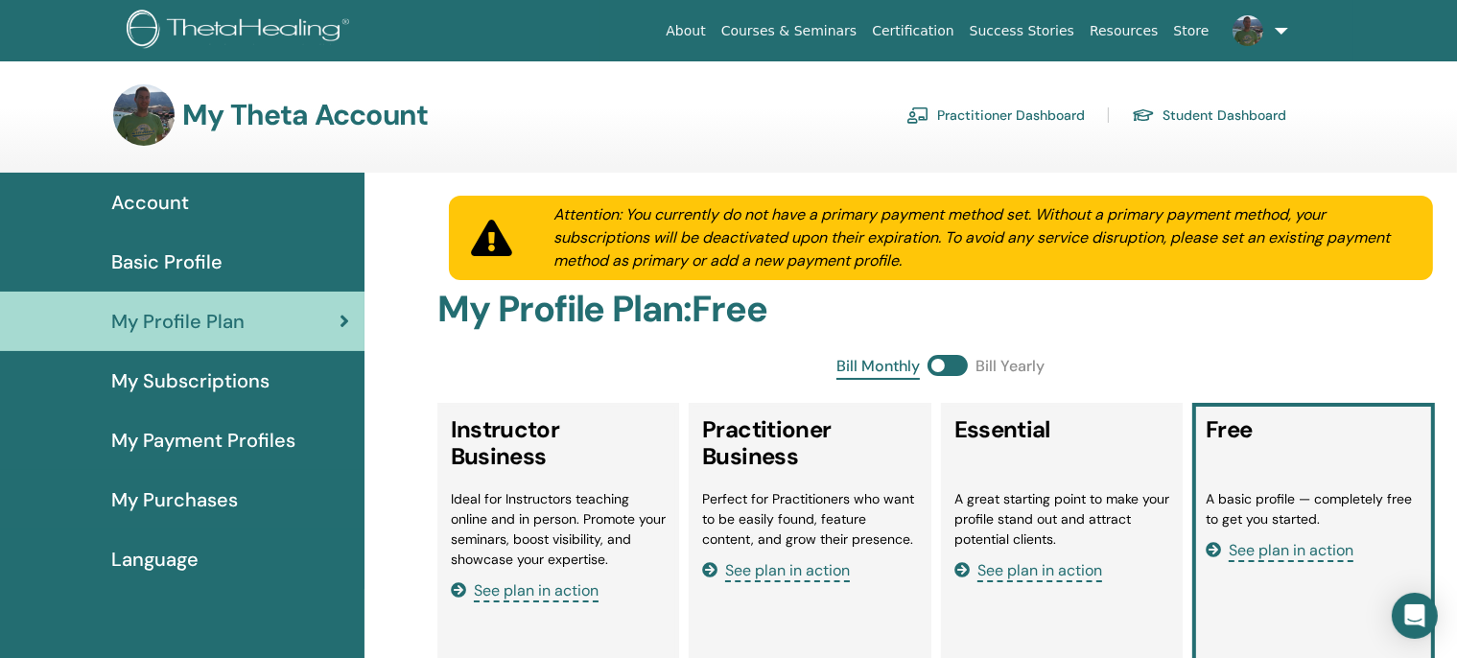
click at [196, 269] on span "Basic Profile" at bounding box center [166, 261] width 111 height 29
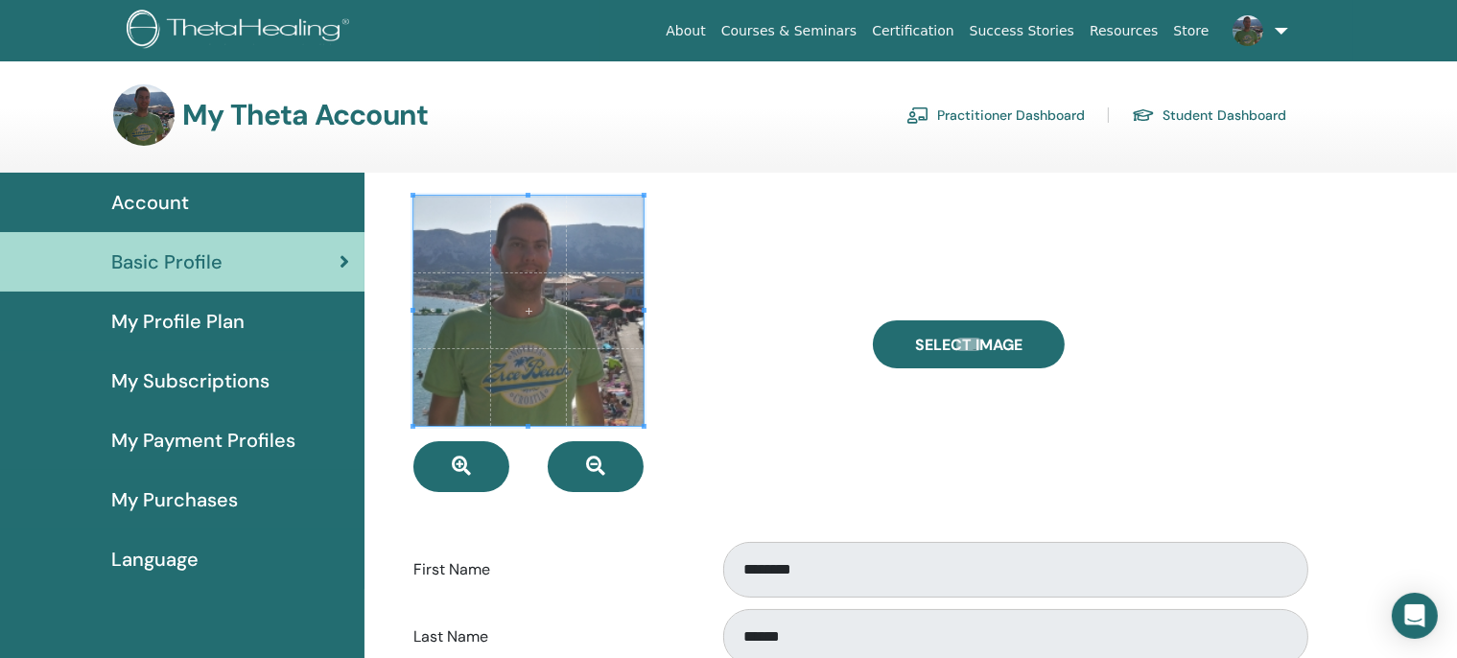
click at [164, 326] on span "My Profile Plan" at bounding box center [177, 321] width 133 height 29
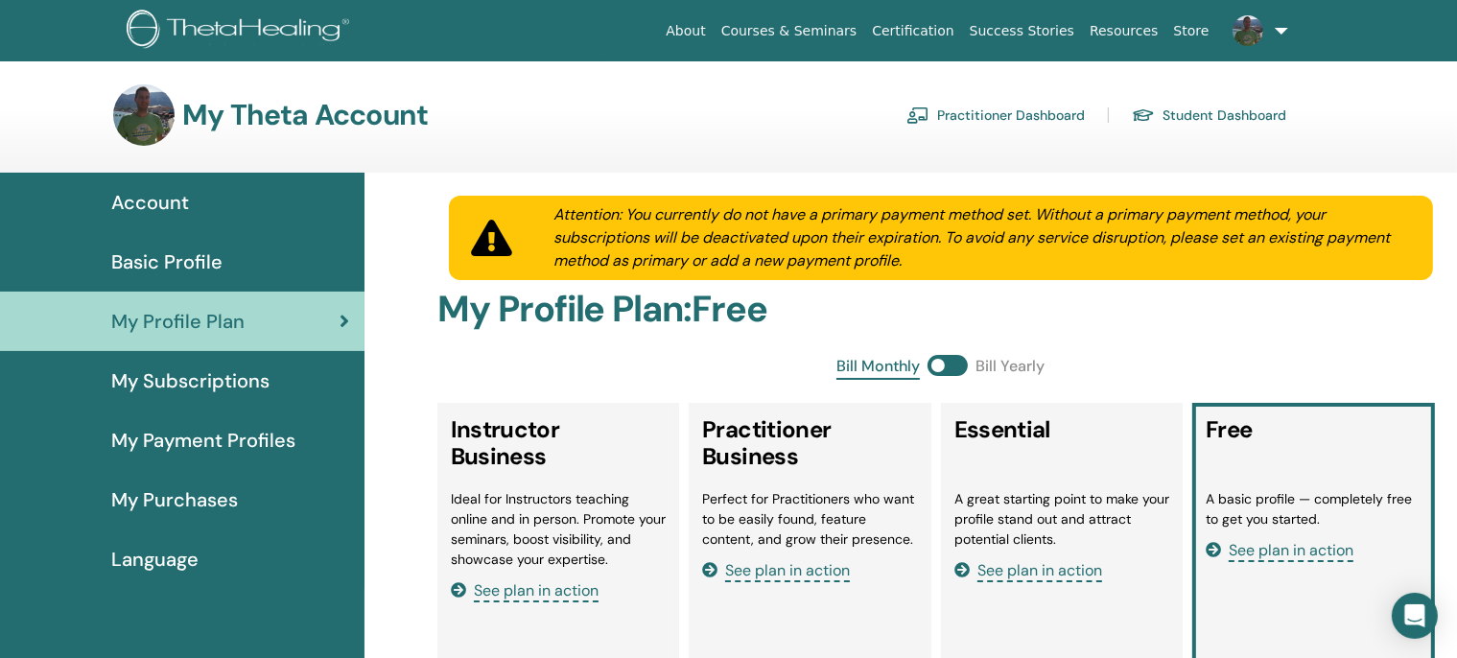
click at [147, 113] on img at bounding box center [143, 114] width 61 height 61
click at [184, 204] on span "Account" at bounding box center [150, 202] width 78 height 29
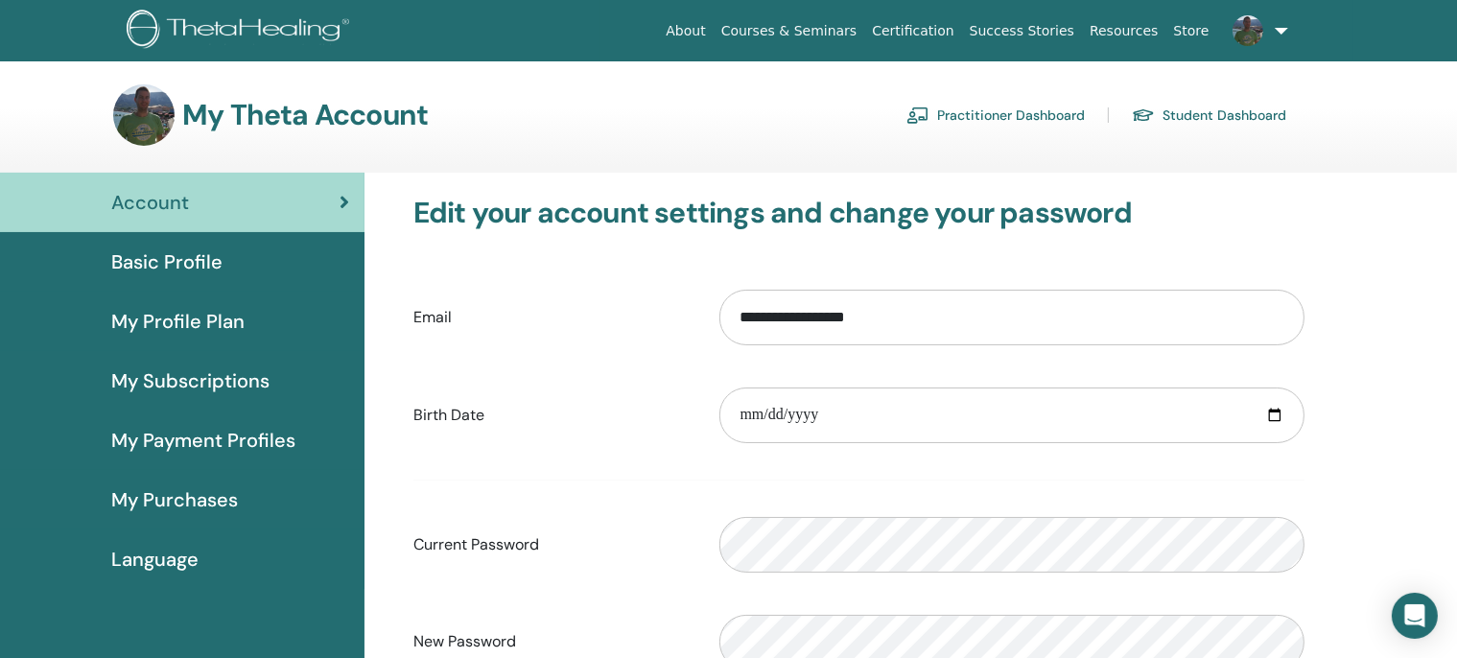
click at [1273, 39] on link at bounding box center [1256, 30] width 79 height 61
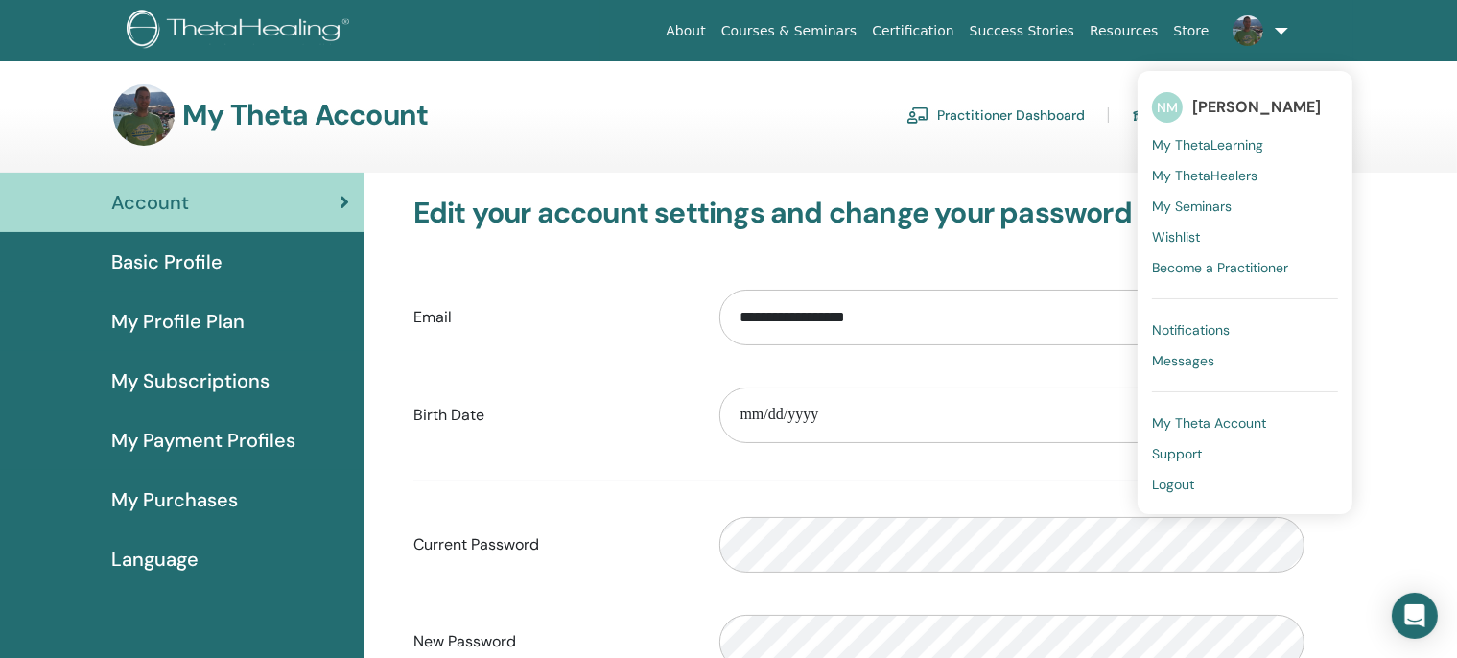
click at [1224, 175] on span "My ThetaHealers" at bounding box center [1204, 175] width 105 height 17
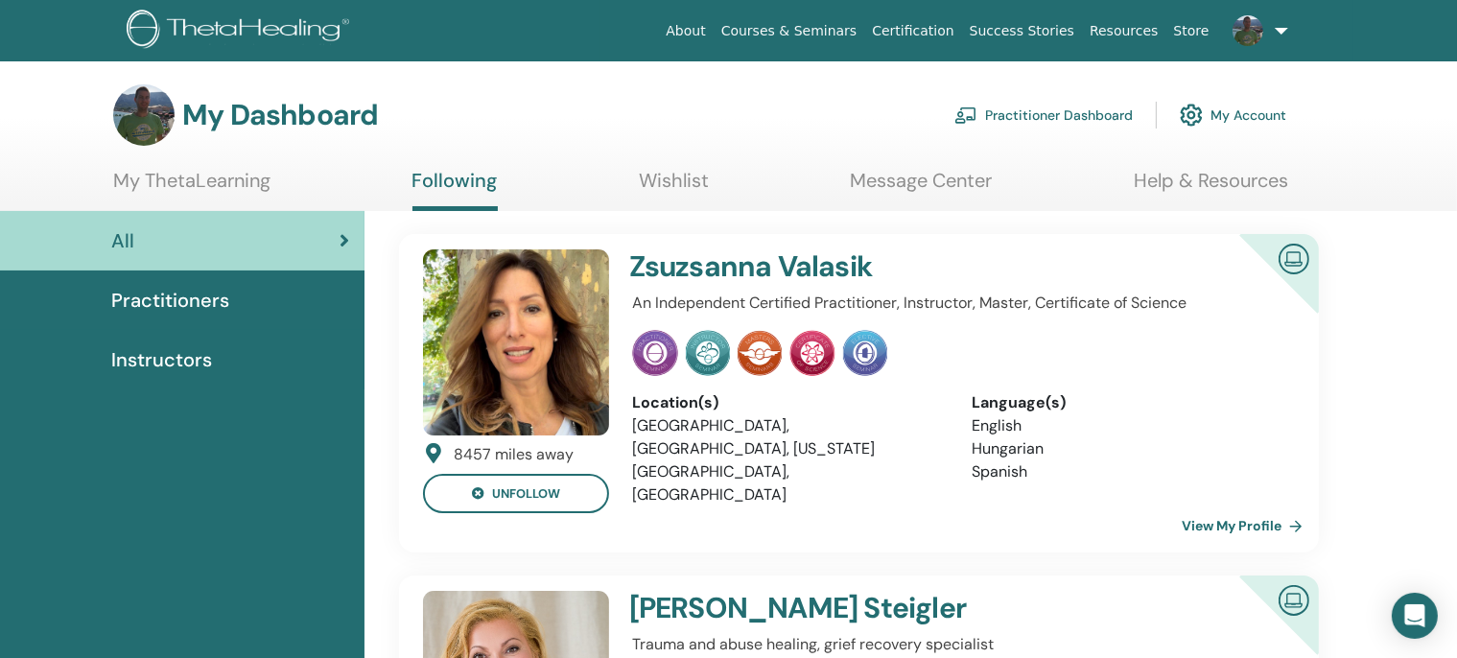
click at [674, 163] on section "My Dashboard Practitioner Dashboard My Account My ThetaLearning Following Wishl…" at bounding box center [728, 147] width 1457 height 127
click at [669, 175] on link "Wishlist" at bounding box center [674, 187] width 70 height 37
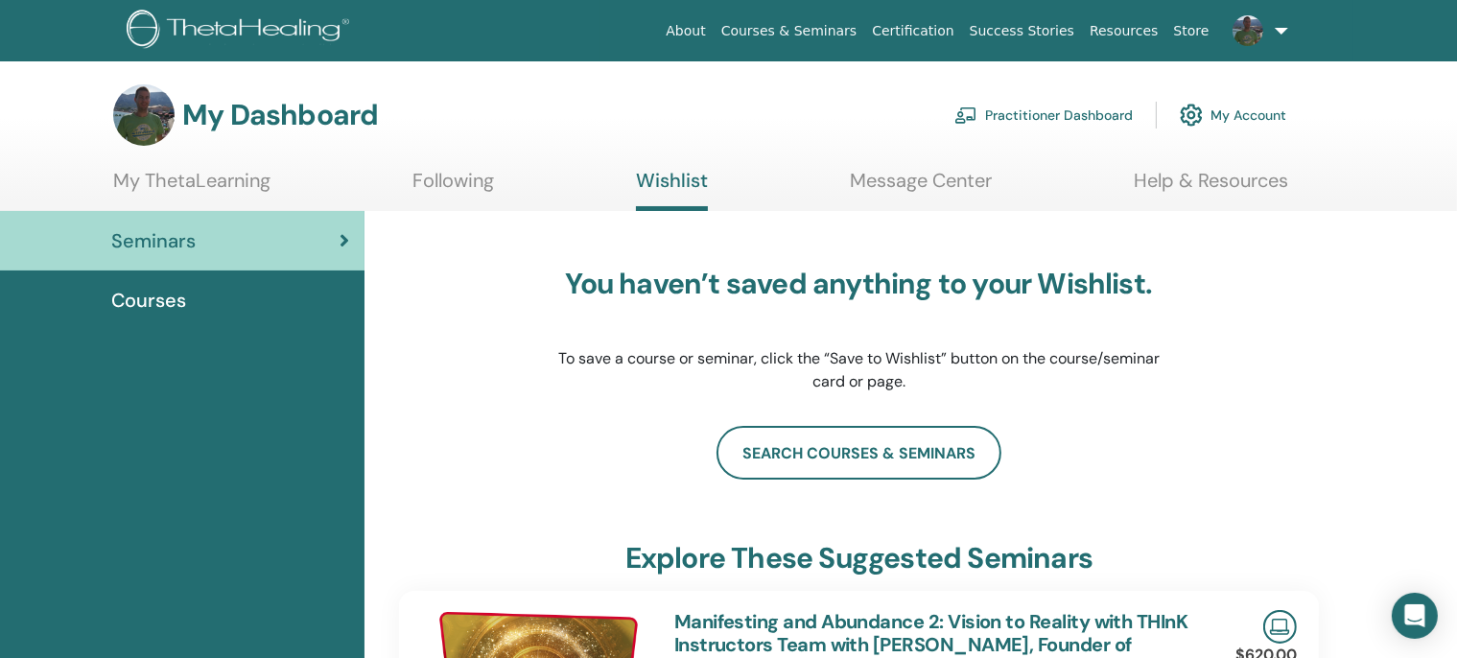
click at [867, 183] on link "Message Center" at bounding box center [921, 187] width 142 height 37
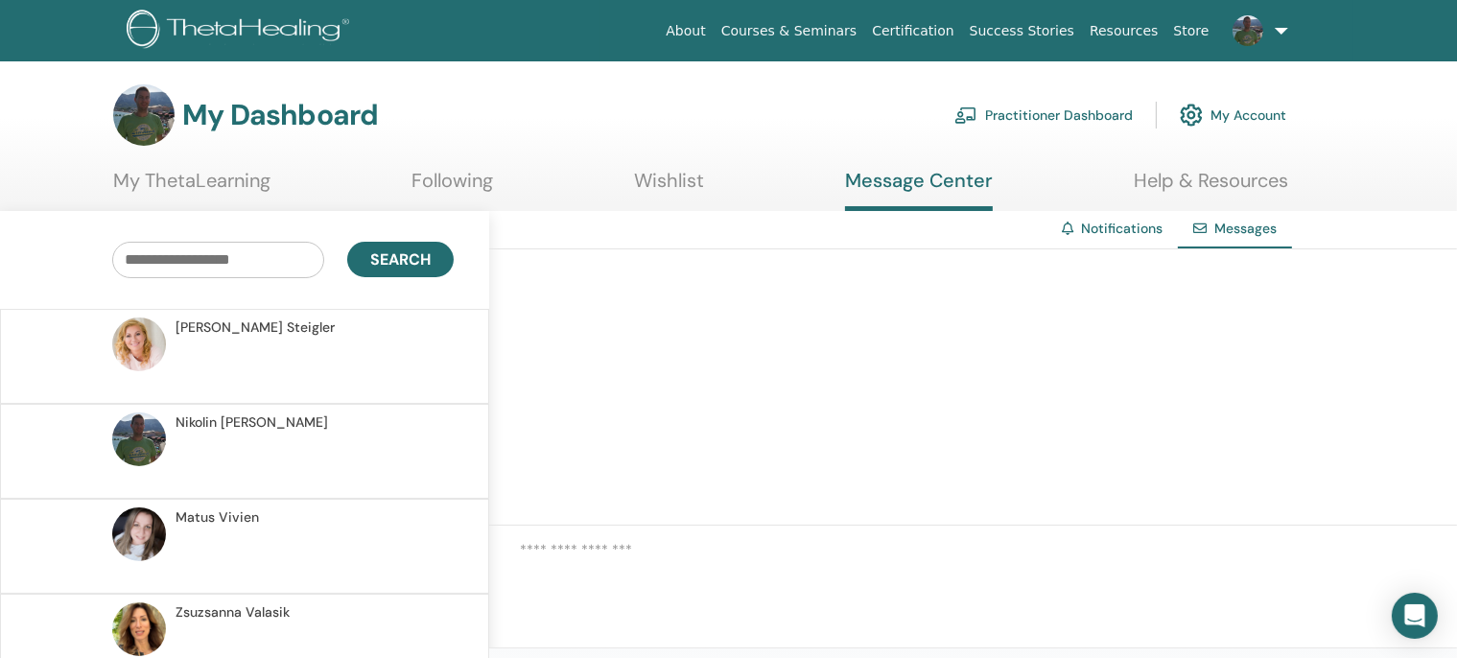
click at [1206, 187] on link "Help & Resources" at bounding box center [1211, 187] width 154 height 37
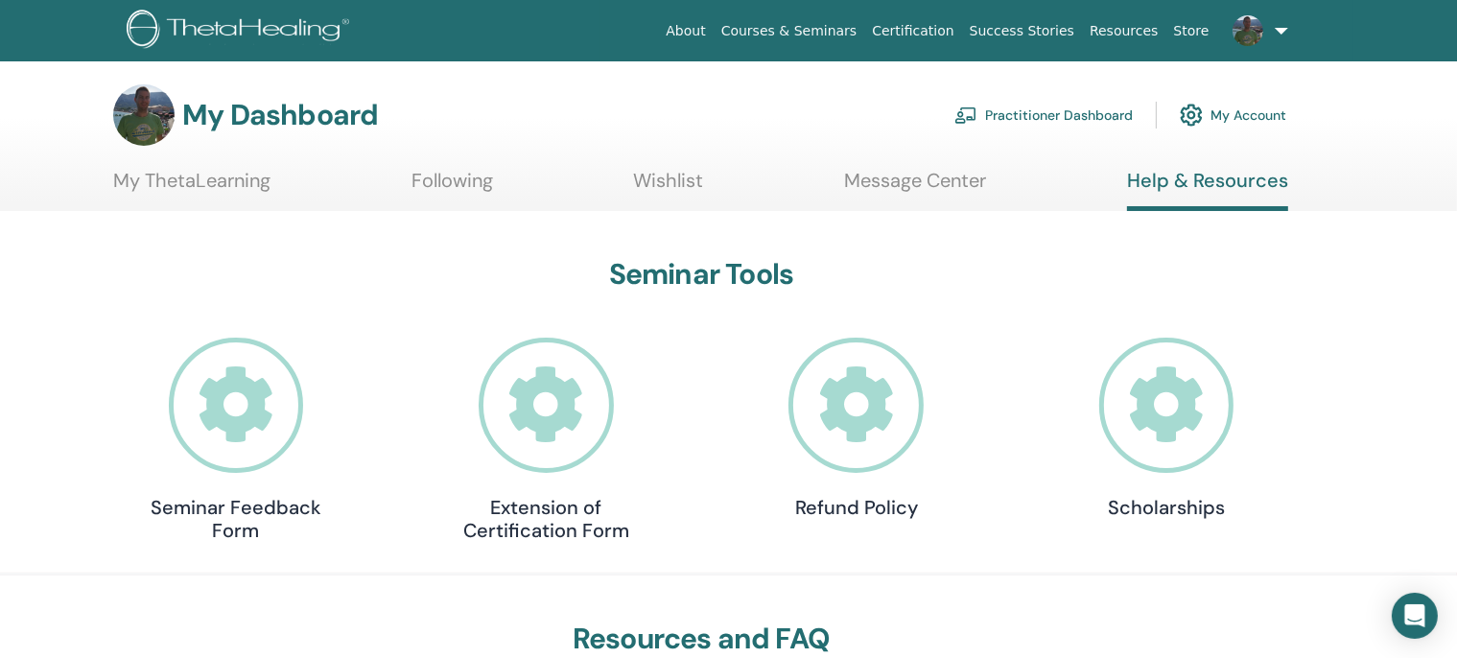
click at [201, 194] on link "My ThetaLearning" at bounding box center [191, 187] width 157 height 37
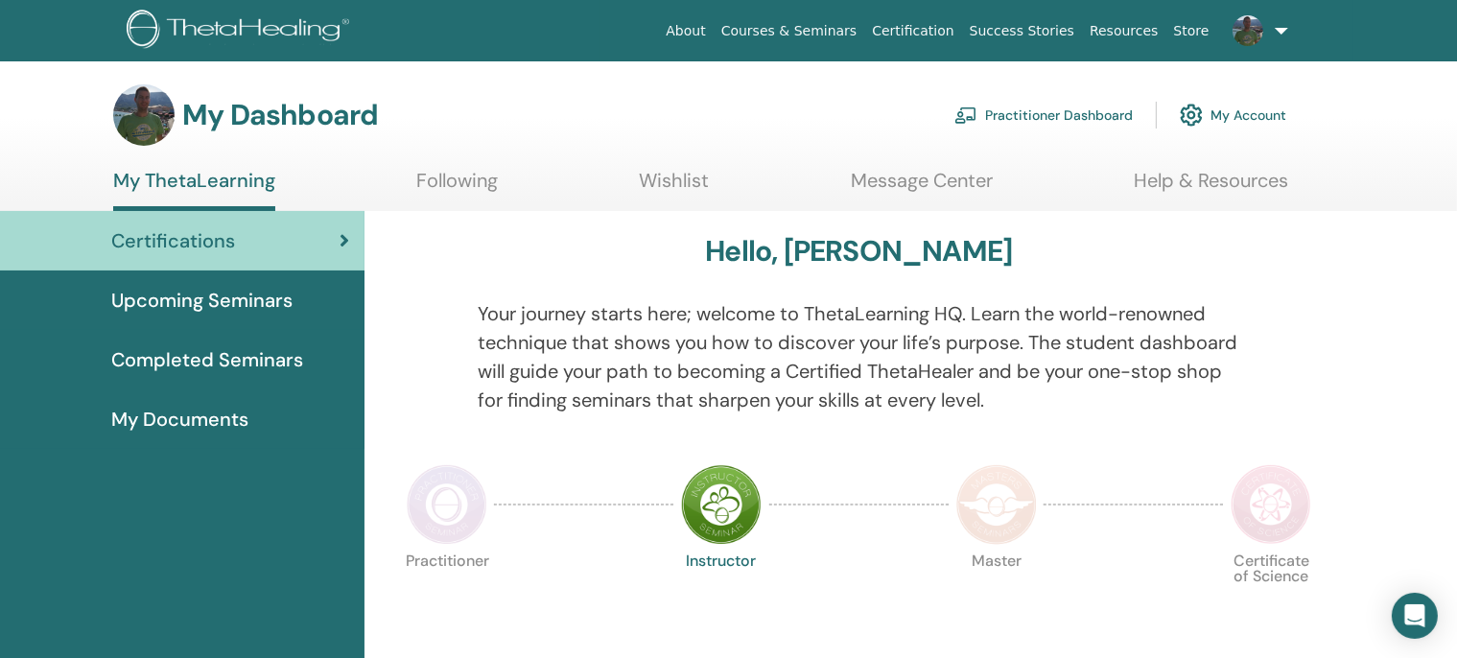
click at [1247, 115] on link "My Account" at bounding box center [1233, 115] width 106 height 42
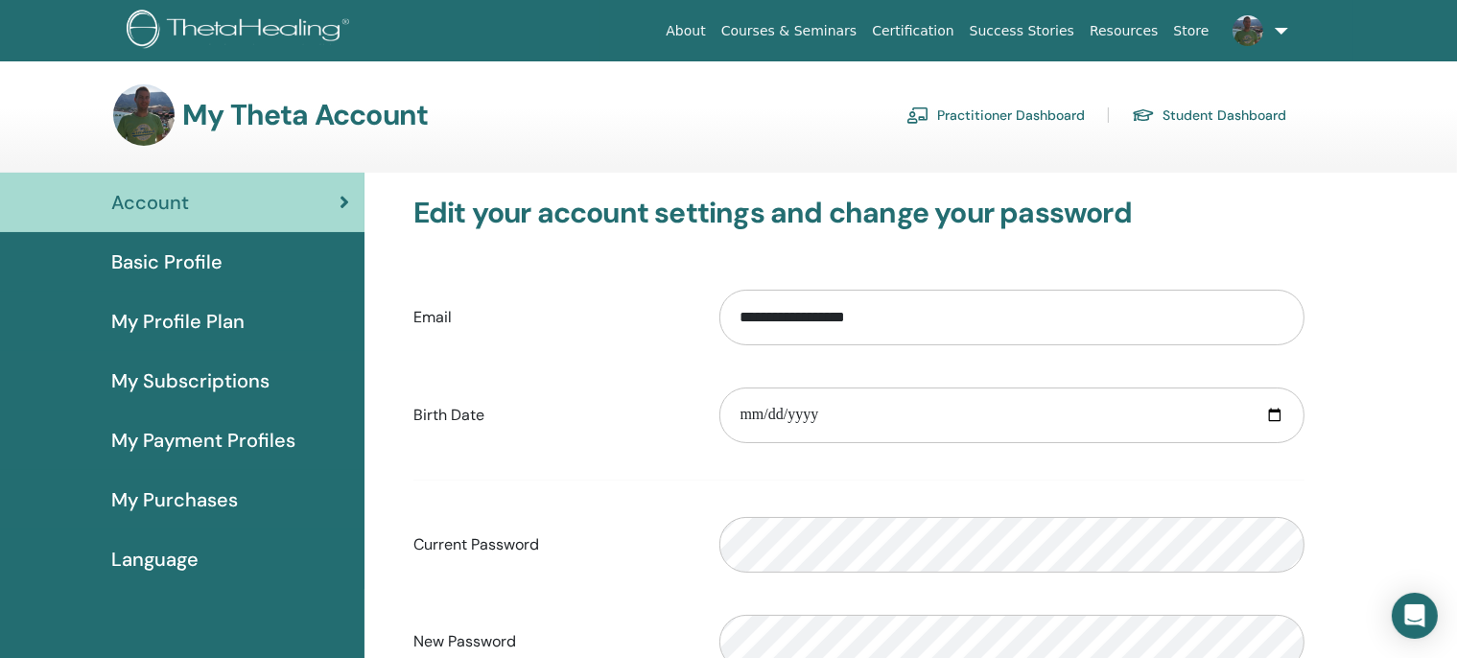
click at [1187, 117] on link "Student Dashboard" at bounding box center [1209, 115] width 154 height 31
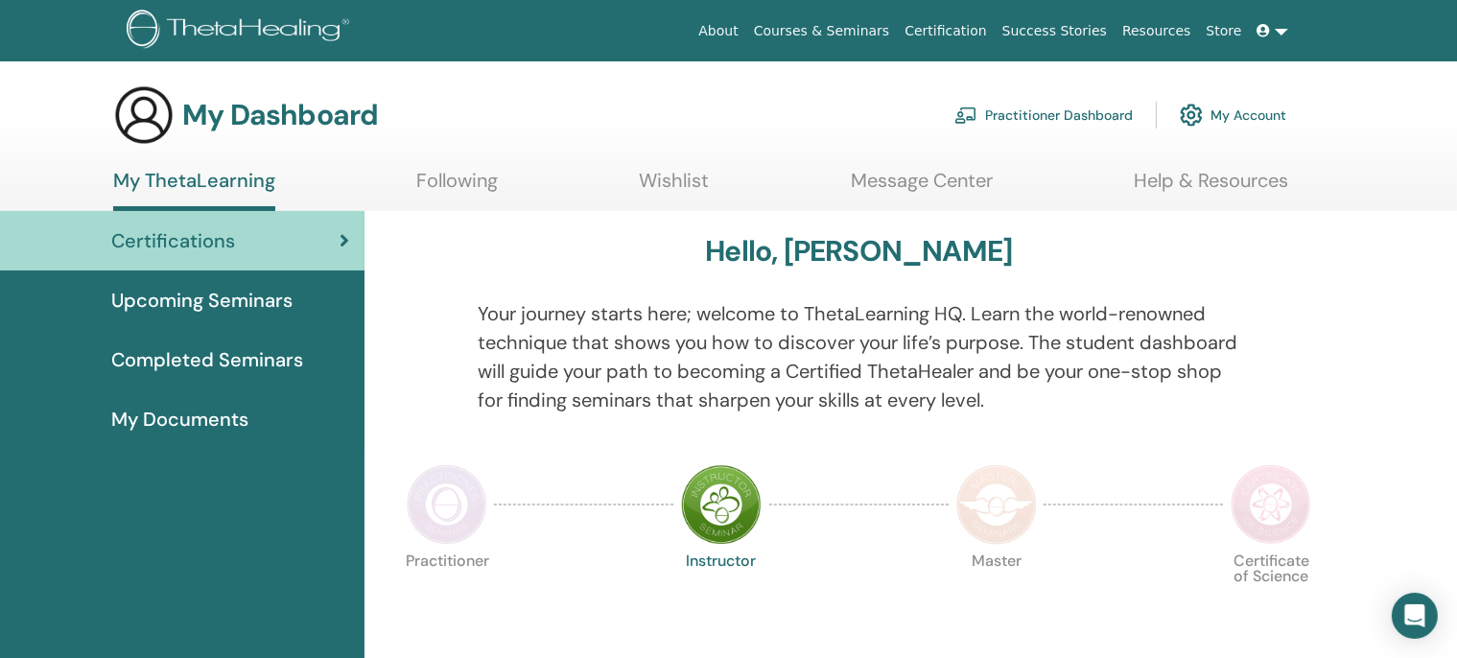
click at [207, 113] on h3 "My Dashboard" at bounding box center [280, 115] width 196 height 35
click at [1286, 30] on link at bounding box center [1273, 30] width 46 height 35
click at [1285, 31] on link at bounding box center [1273, 30] width 46 height 35
click at [1206, 120] on link "My Account" at bounding box center [1233, 115] width 106 height 42
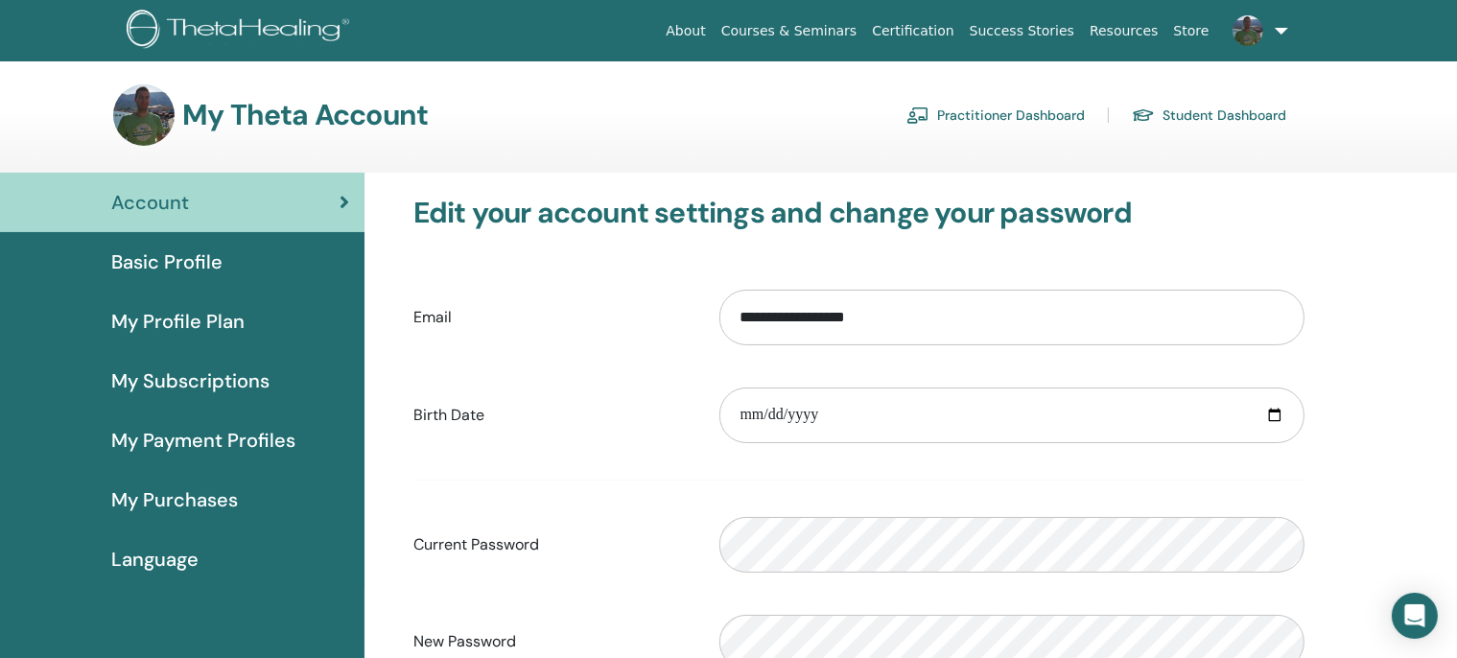
click at [1274, 34] on link at bounding box center [1256, 30] width 79 height 61
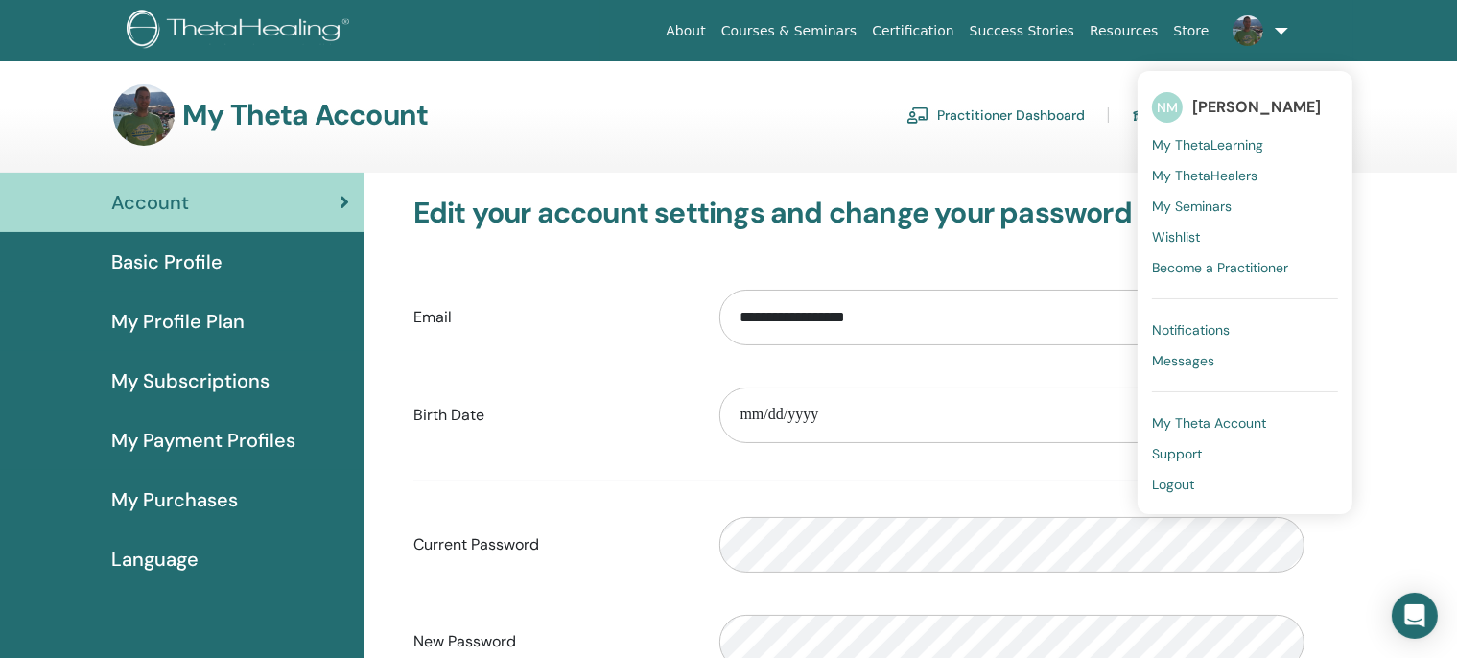
click at [127, 275] on span "Basic Profile" at bounding box center [166, 261] width 111 height 29
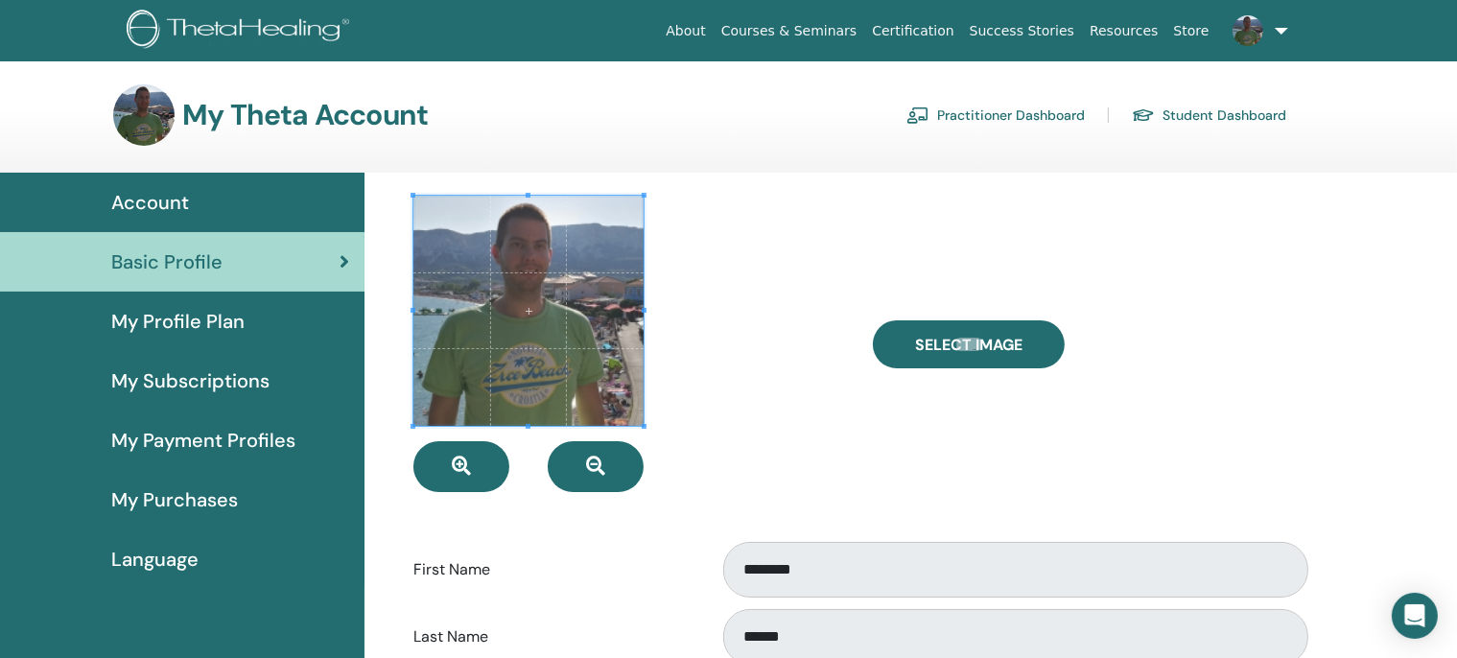
click at [201, 424] on link "My Payment Profiles" at bounding box center [182, 439] width 364 height 59
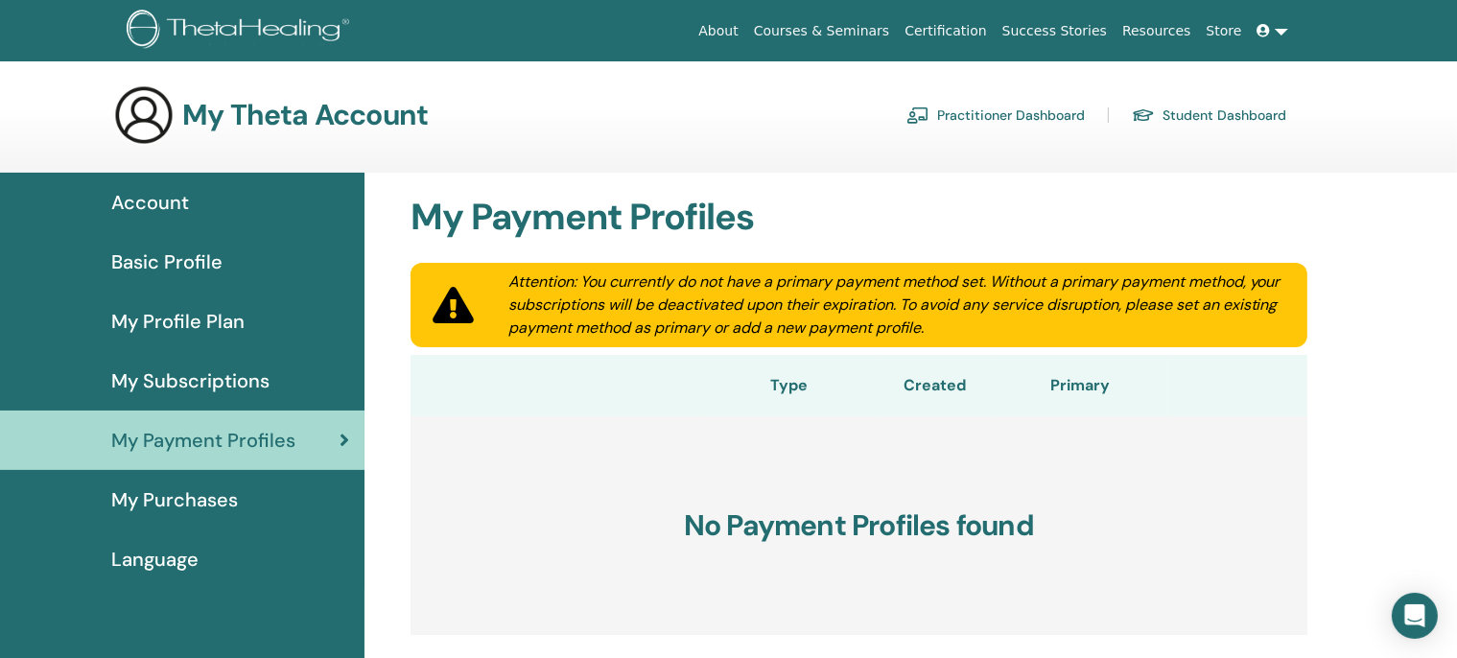
click at [198, 316] on span "My Profile Plan" at bounding box center [177, 321] width 133 height 29
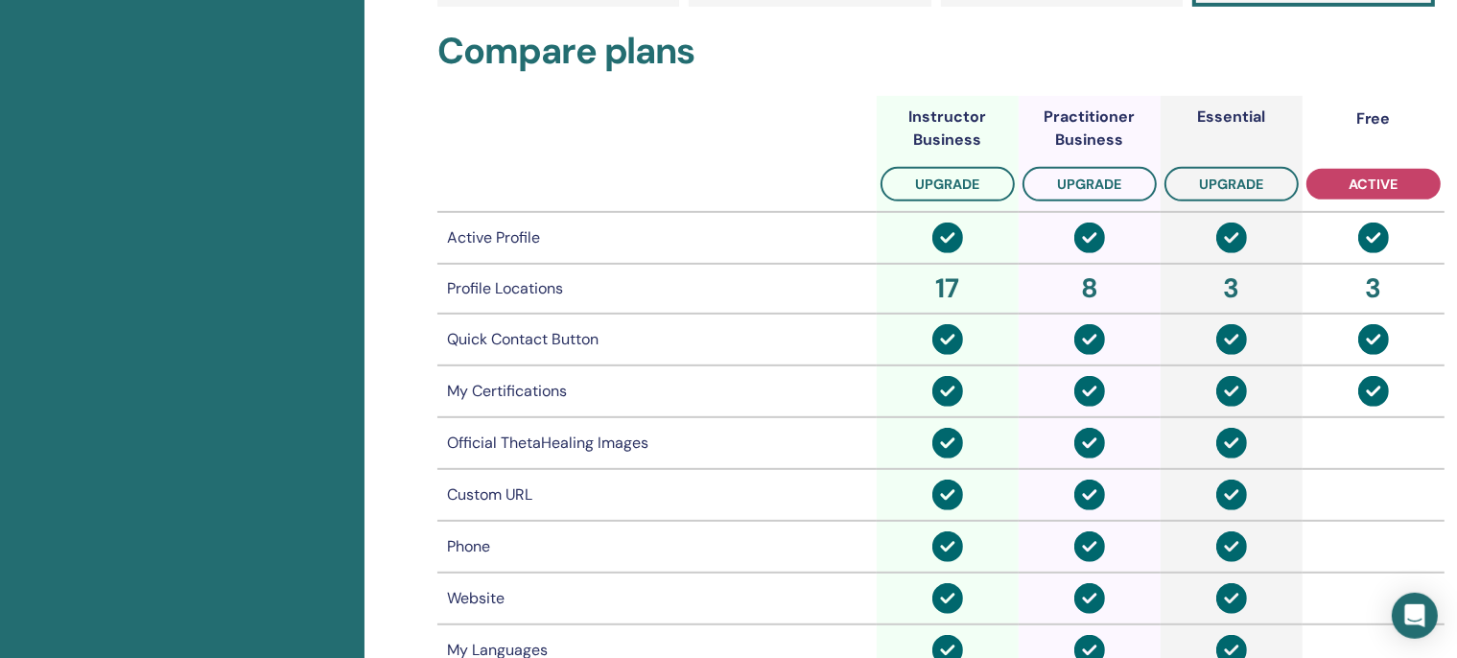
scroll to position [549, 0]
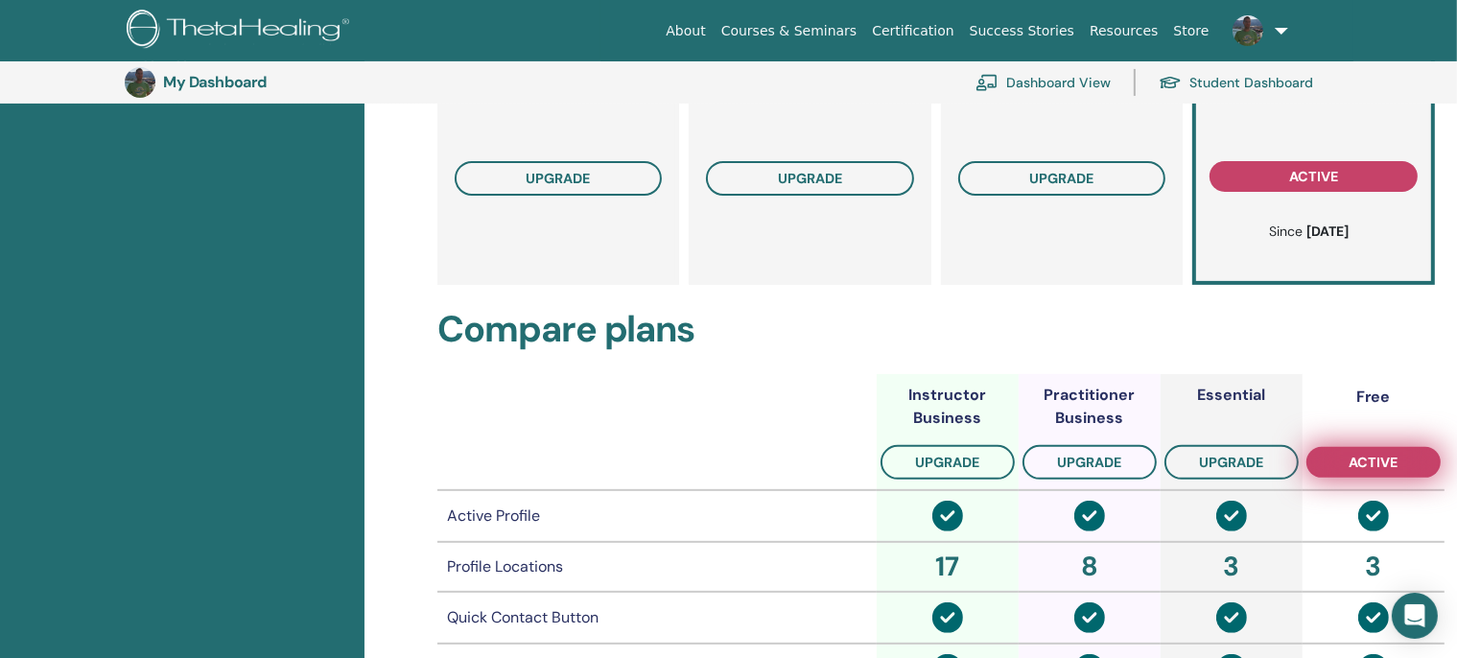
click at [1380, 467] on span "active" at bounding box center [1372, 462] width 49 height 15
click at [1371, 458] on span "active" at bounding box center [1372, 462] width 49 height 15
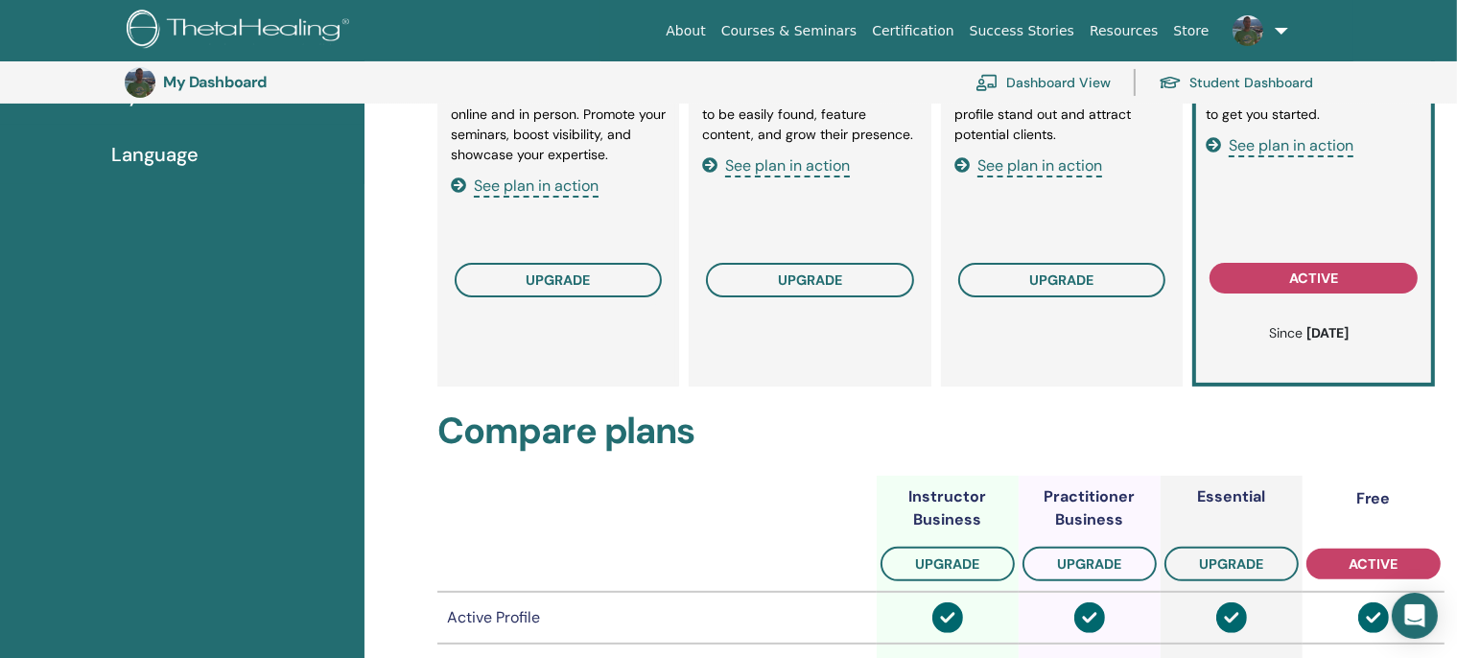
scroll to position [0, 0]
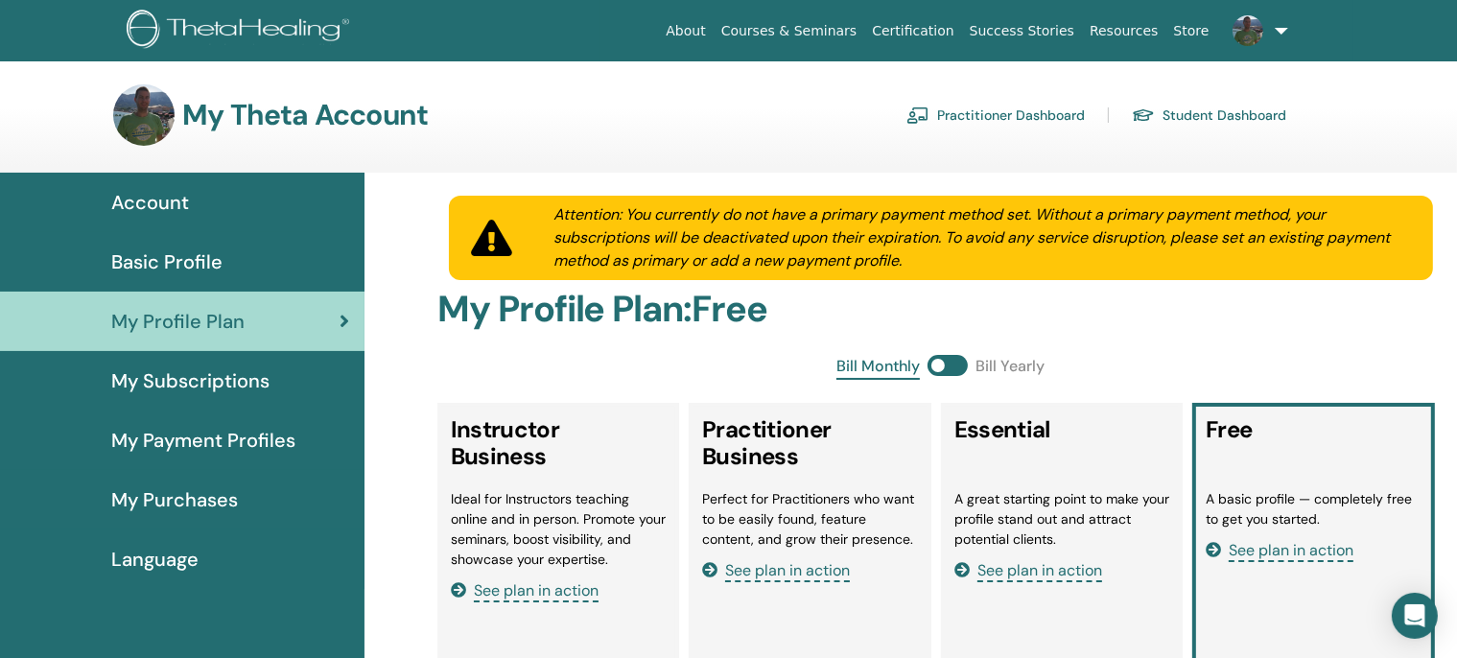
click at [162, 202] on span "Account" at bounding box center [150, 202] width 78 height 29
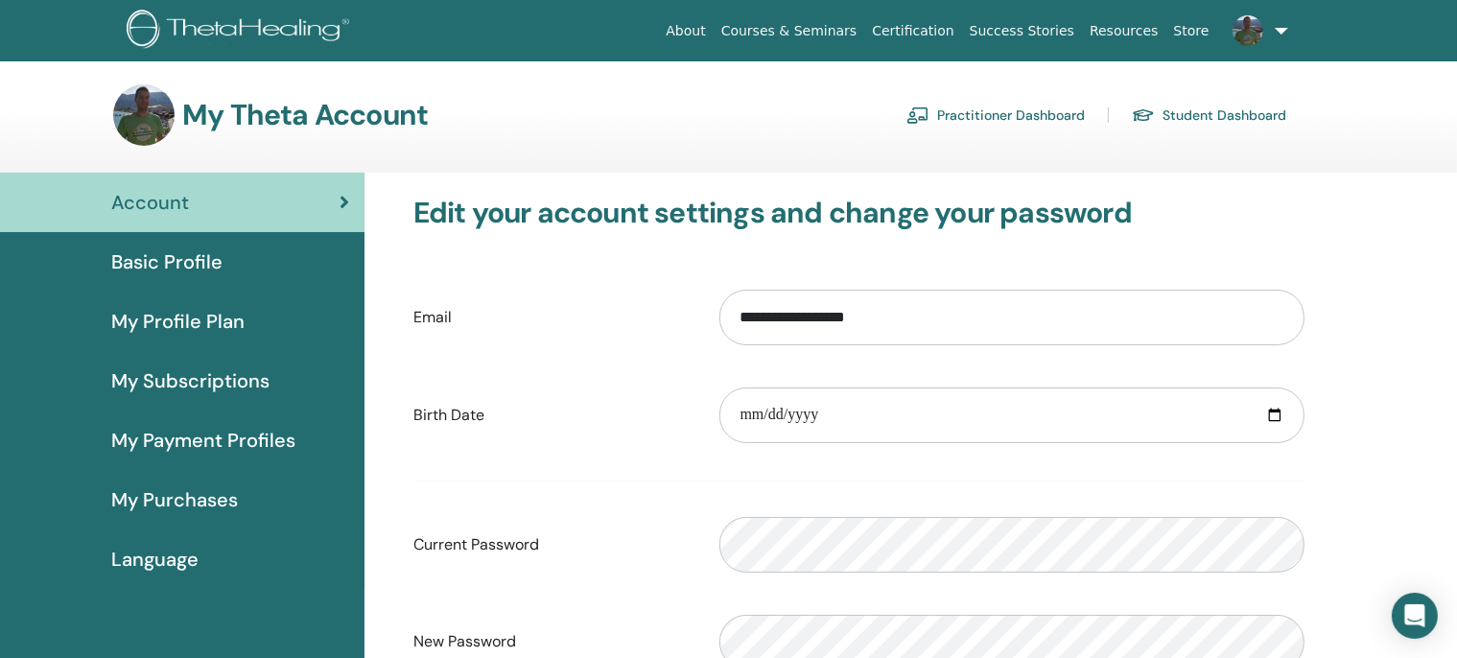
click at [235, 39] on img at bounding box center [241, 31] width 229 height 43
